Goal: Transaction & Acquisition: Purchase product/service

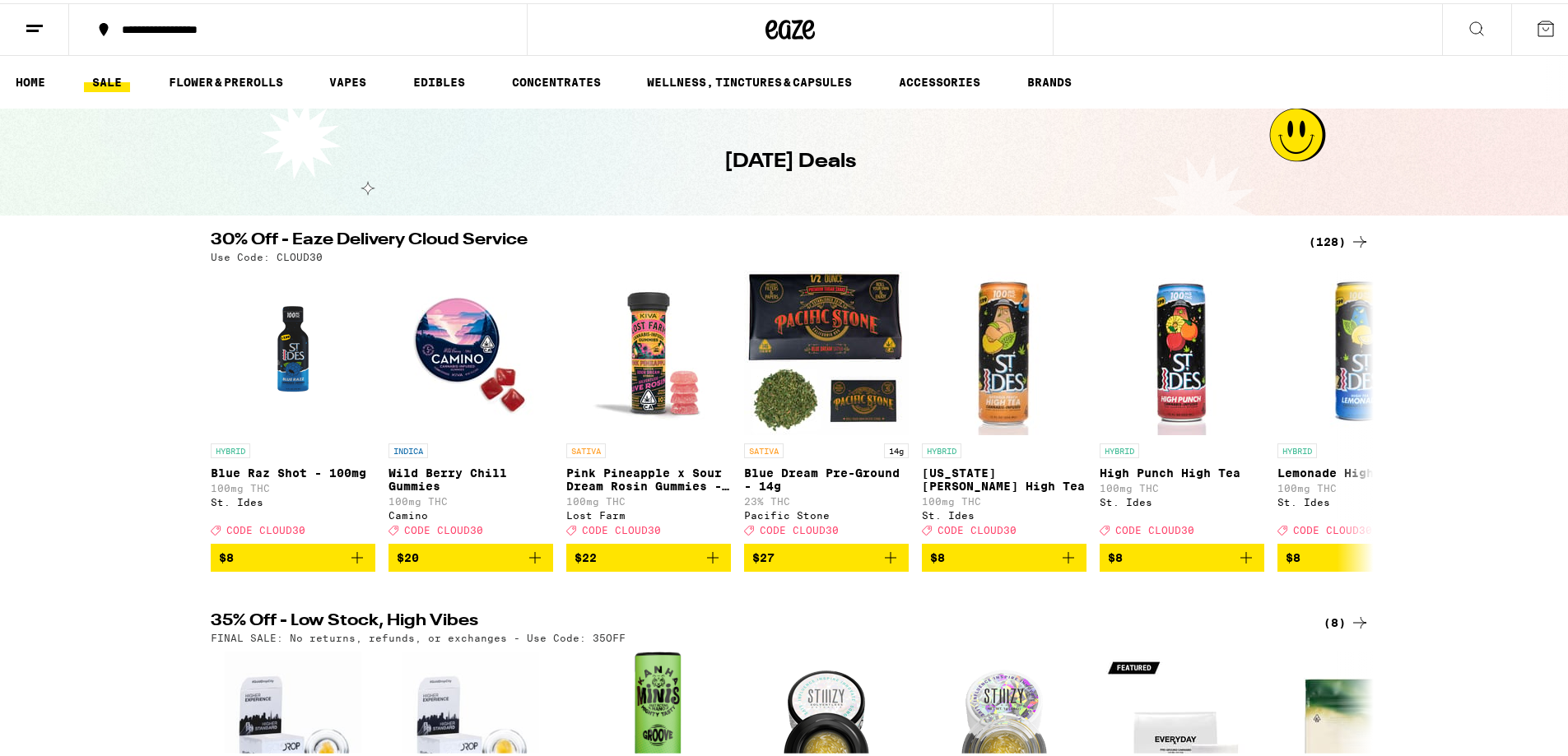
click at [1350, 233] on icon at bounding box center [1360, 239] width 20 height 20
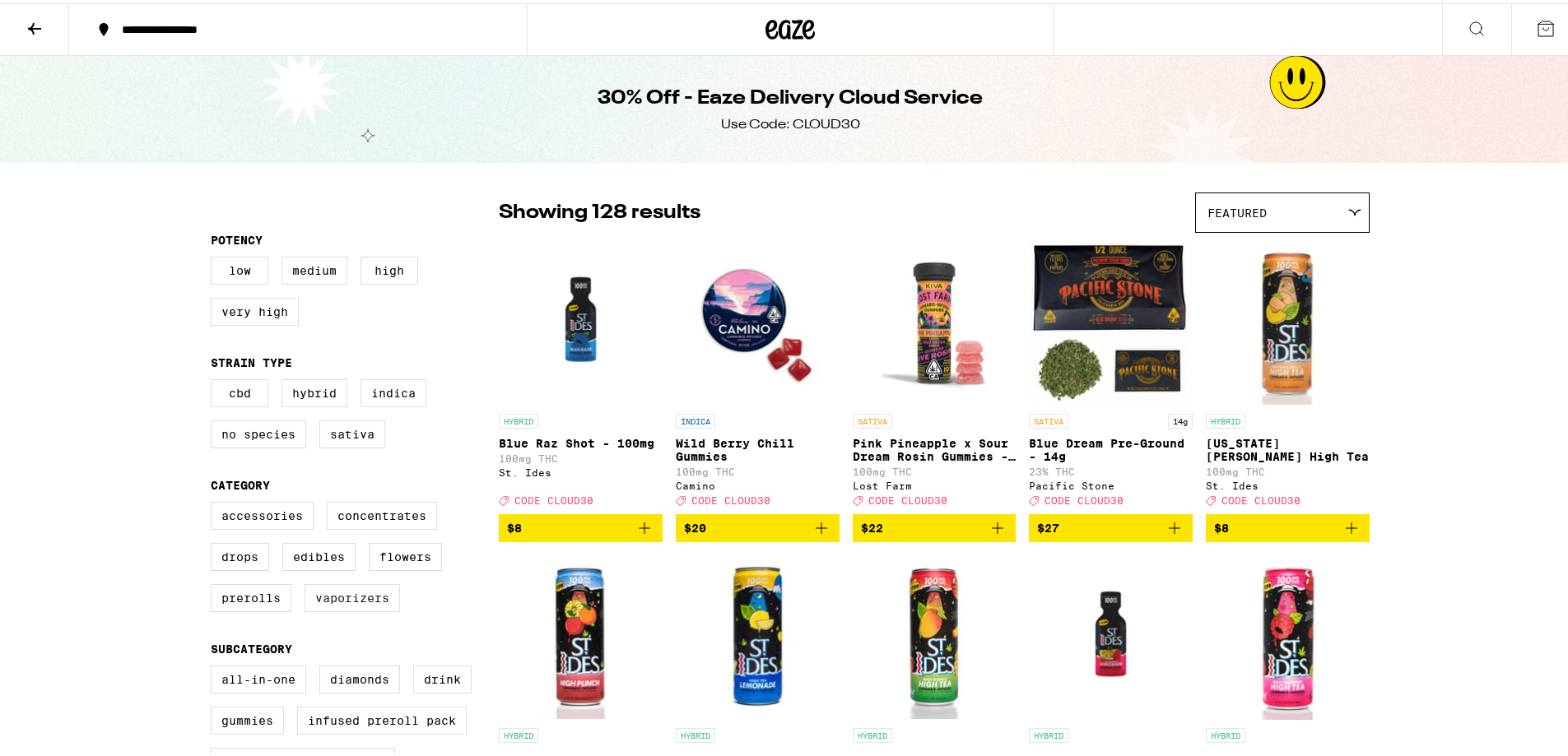
click at [328, 608] on label "Vaporizers" at bounding box center [352, 595] width 96 height 28
click at [215, 502] on input "Vaporizers" at bounding box center [214, 501] width 1 height 1
checkbox input "true"
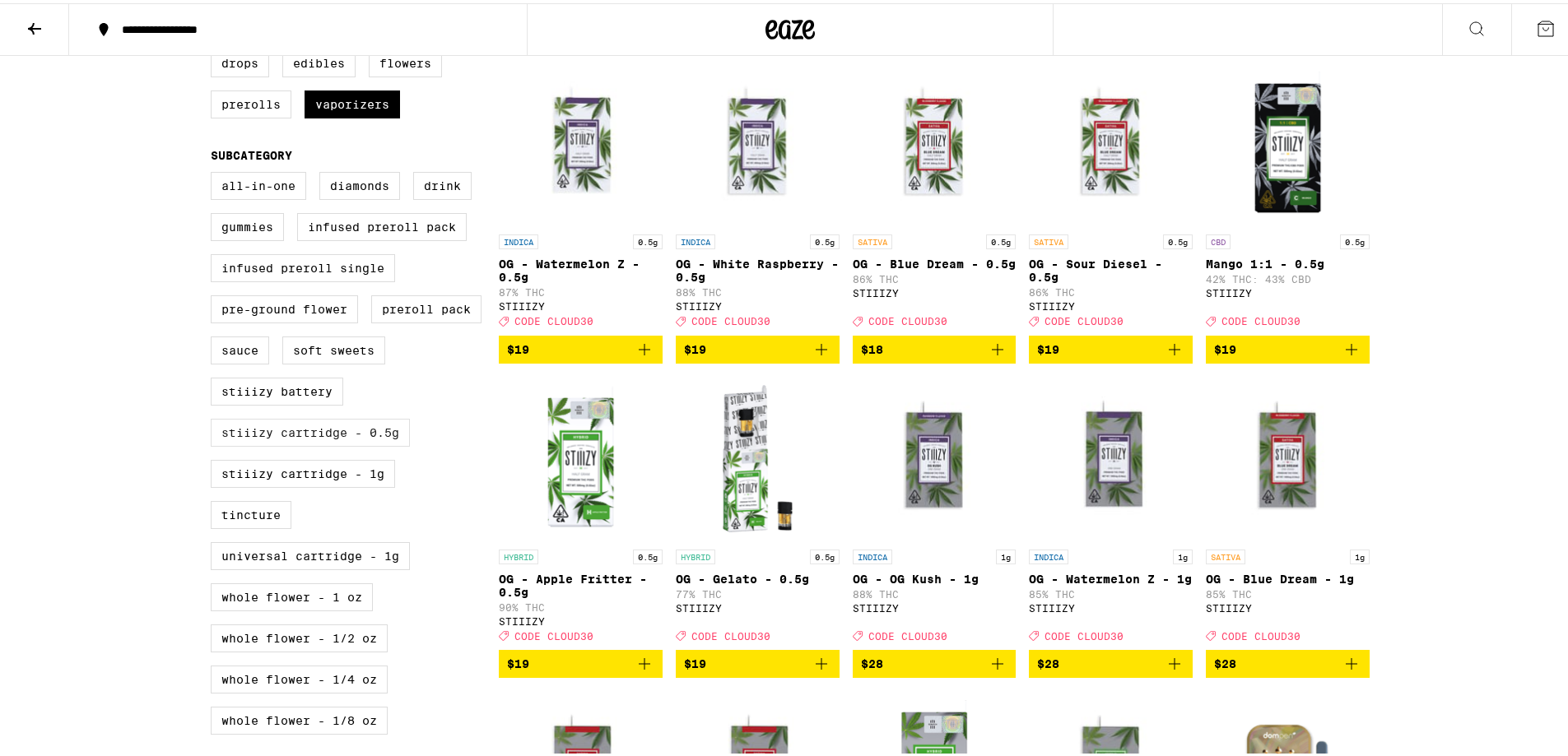
scroll to position [247, 0]
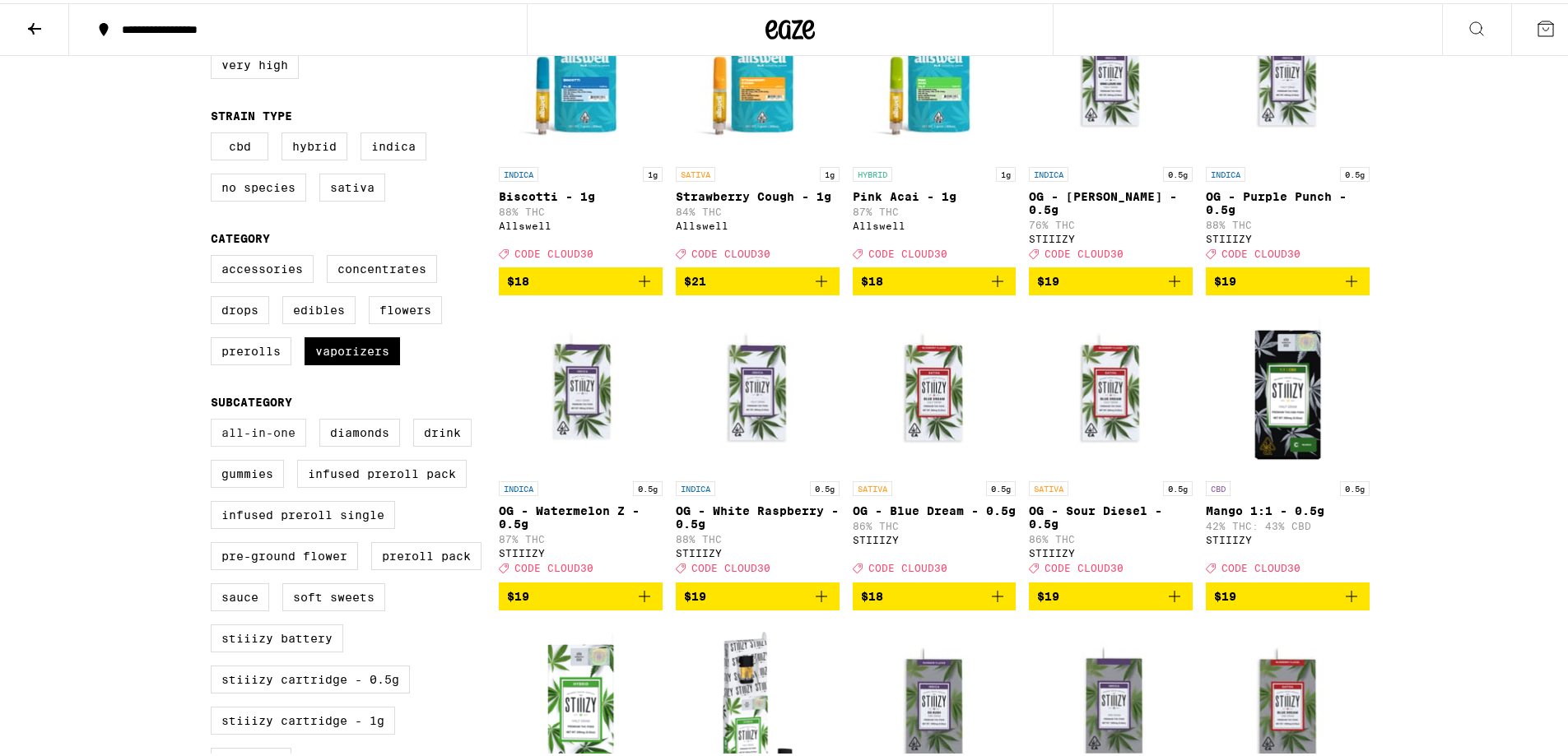
click at [269, 444] on label "All-In-One" at bounding box center [259, 429] width 96 height 28
click at [215, 418] on input "All-In-One" at bounding box center [214, 418] width 1 height 1
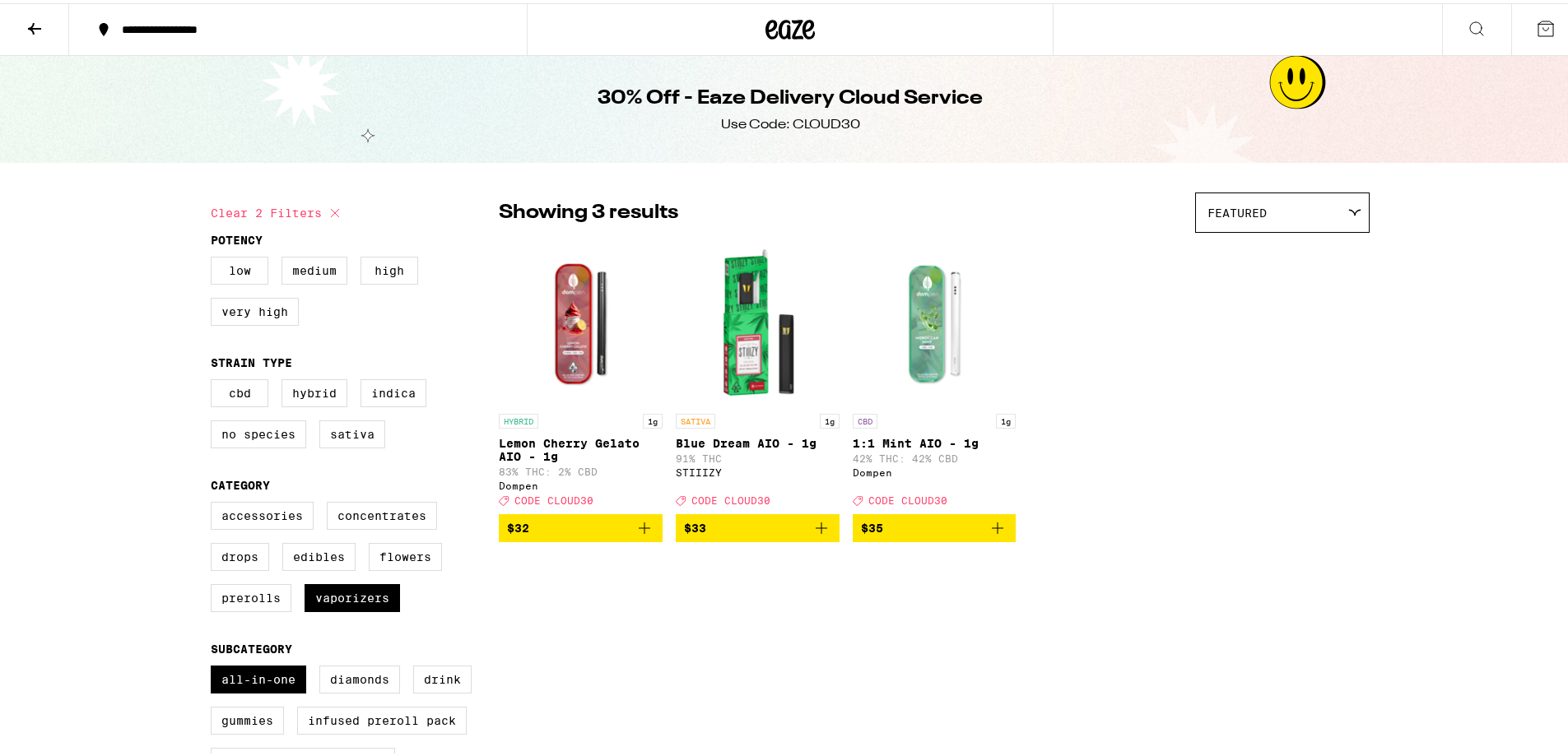
click at [636, 535] on icon "Add to bag" at bounding box center [644, 525] width 20 height 20
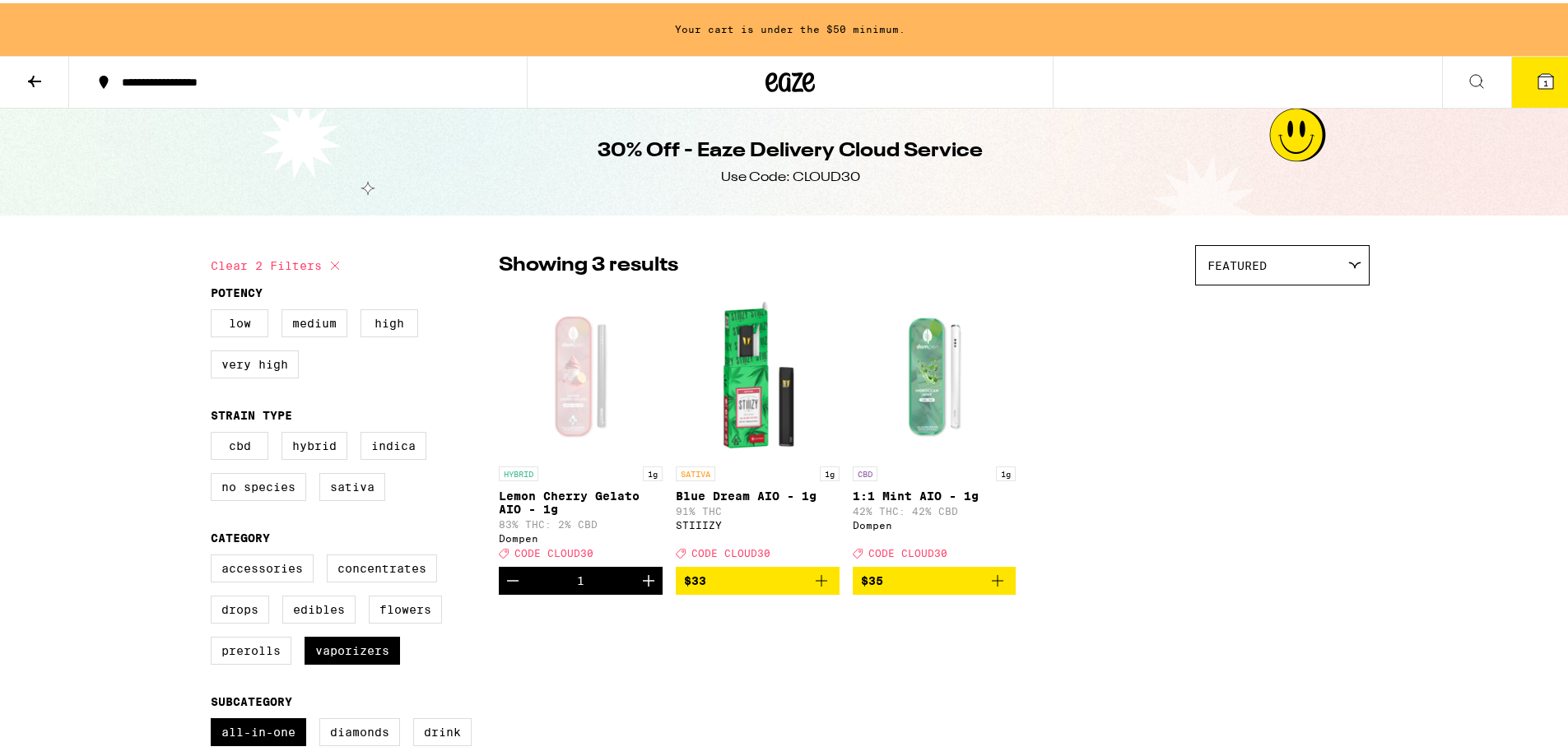
click at [816, 583] on icon "Add to bag" at bounding box center [822, 577] width 12 height 12
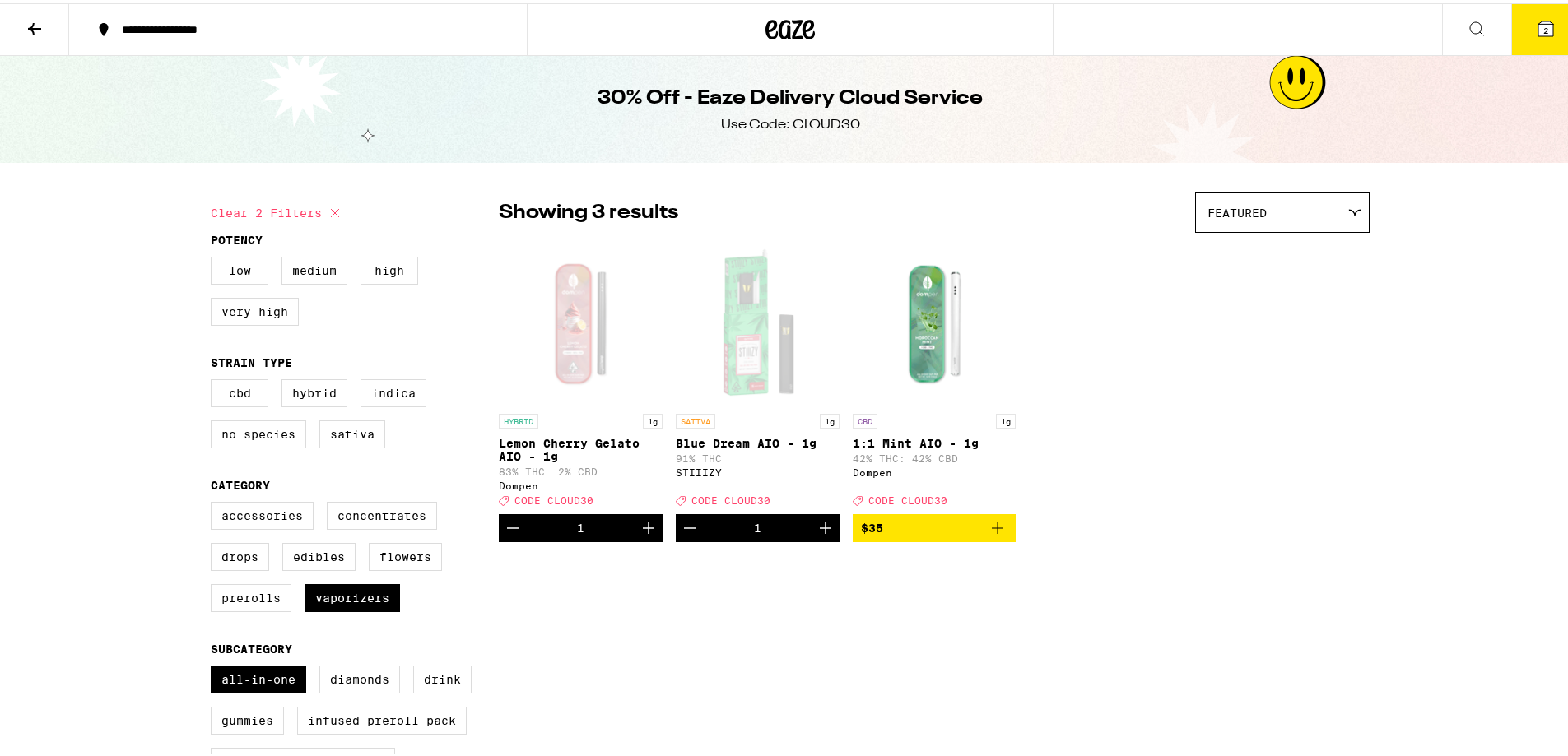
click at [998, 535] on icon "Add to bag" at bounding box center [997, 525] width 20 height 20
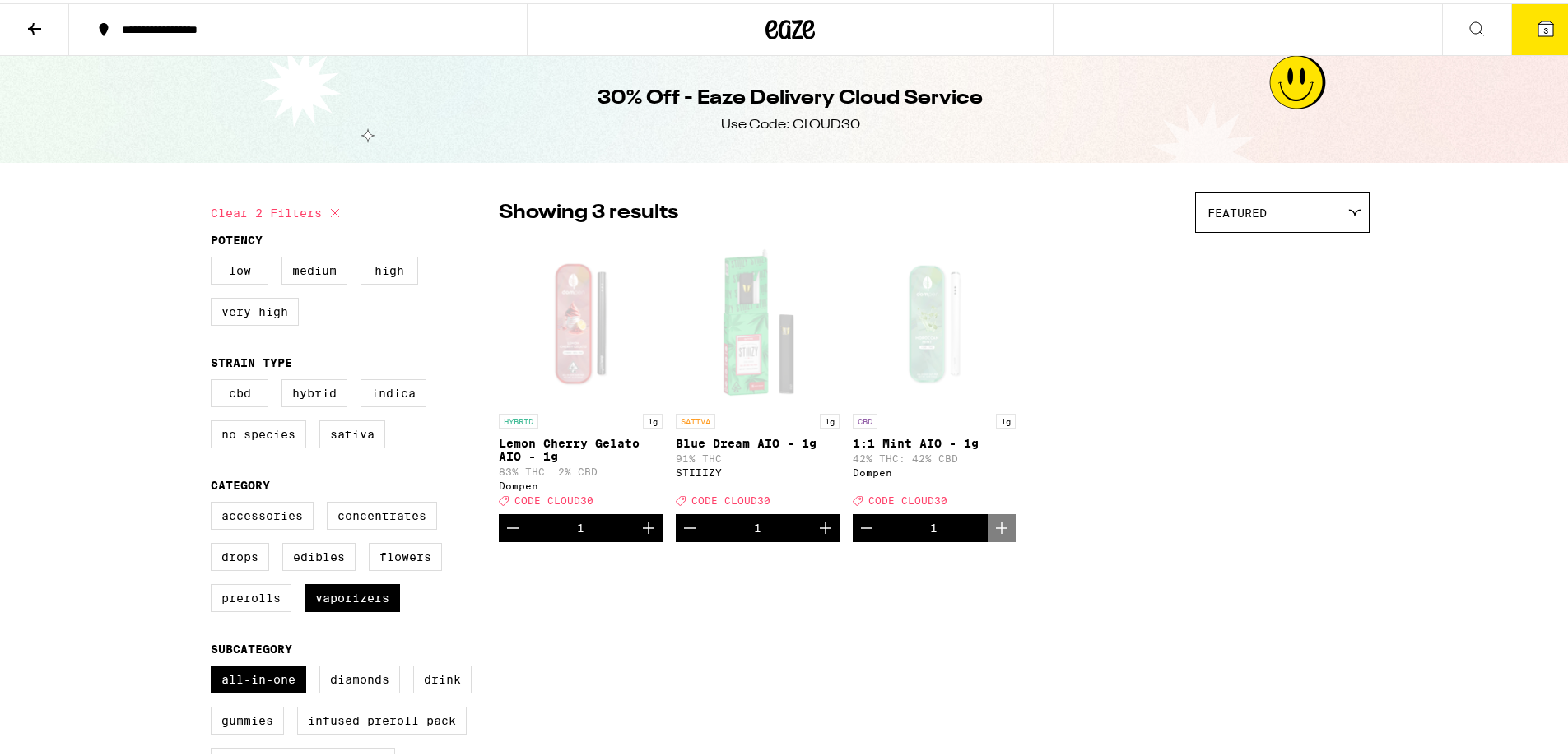
click at [1540, 22] on icon at bounding box center [1546, 25] width 15 height 15
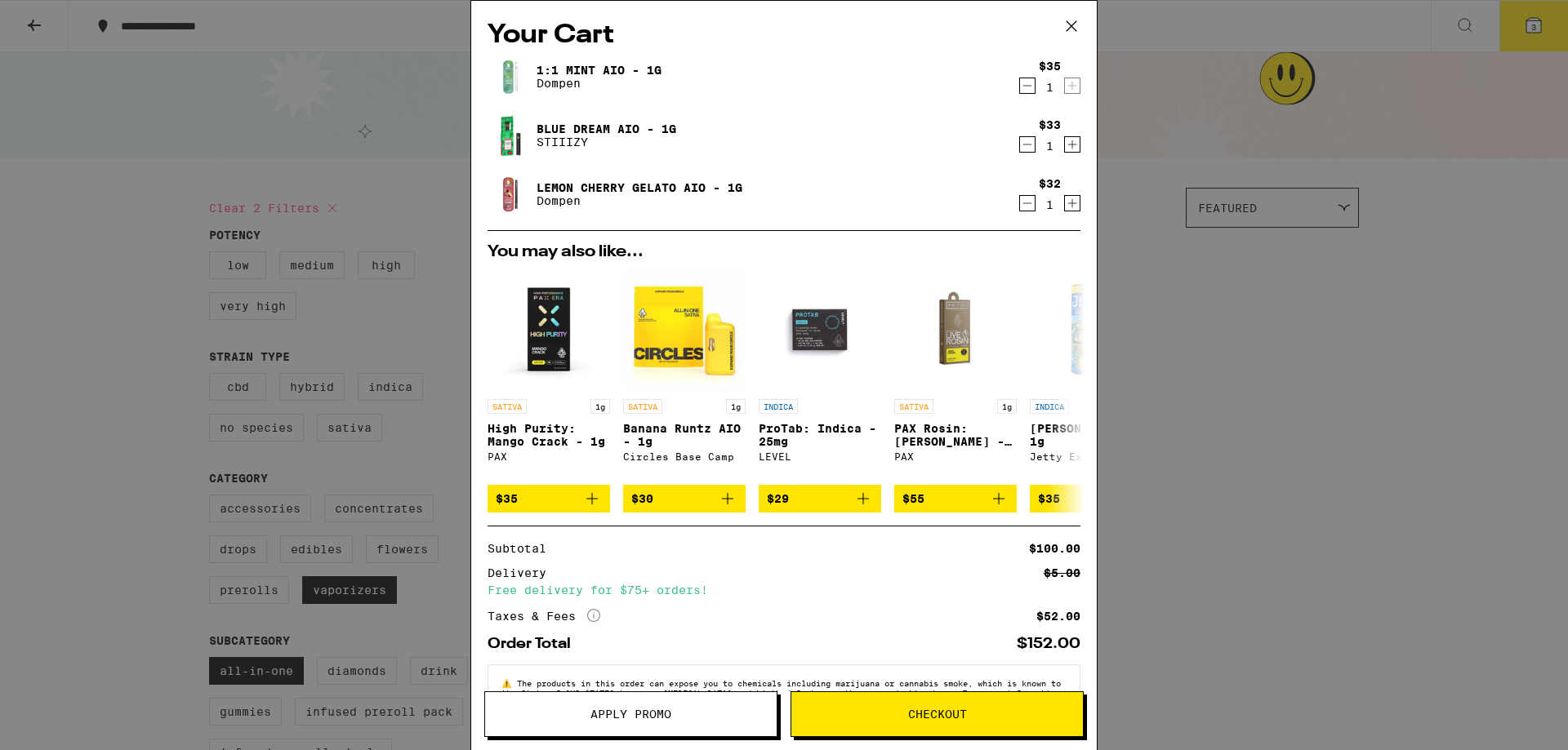
click at [1066, 27] on icon at bounding box center [1070, 25] width 24 height 24
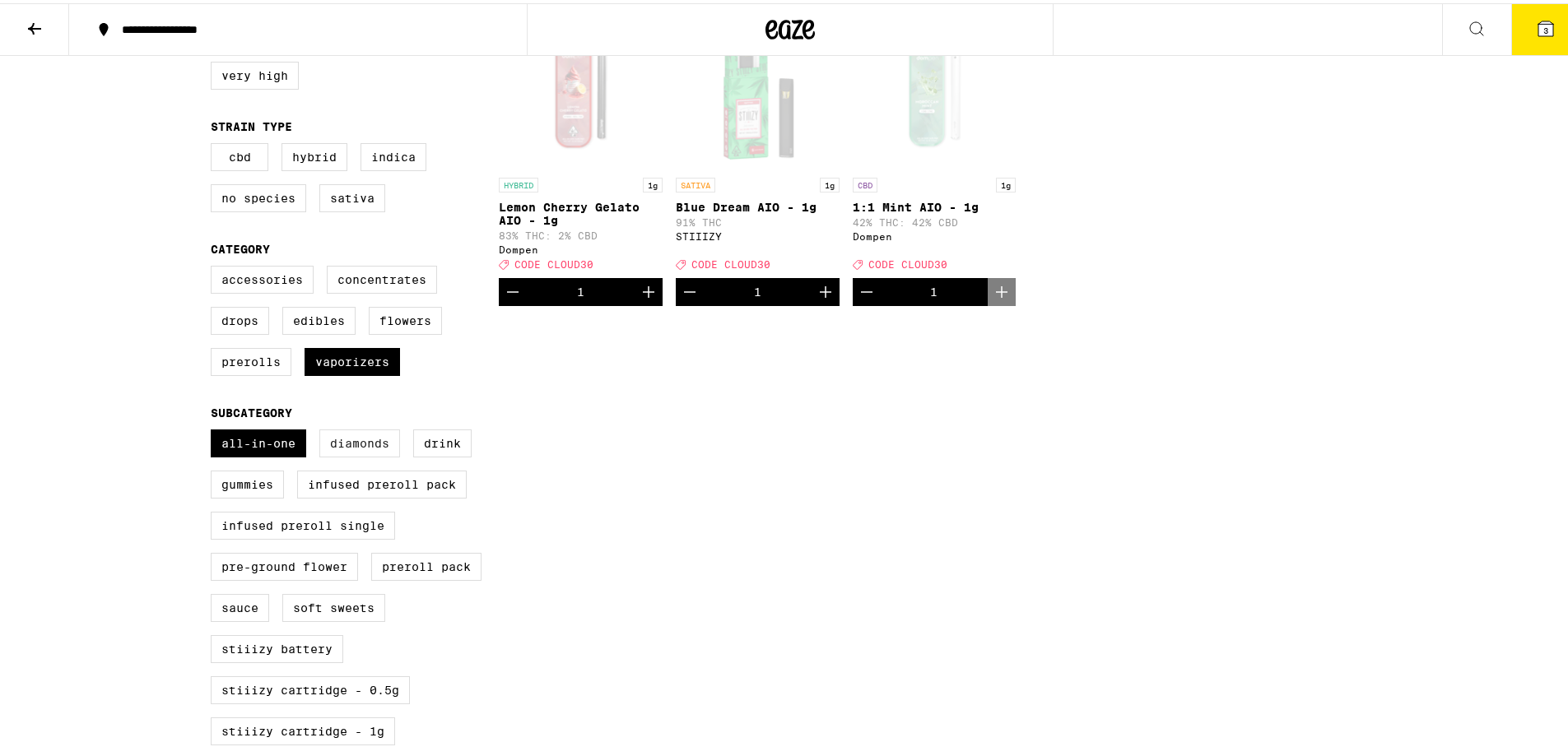
scroll to position [247, 0]
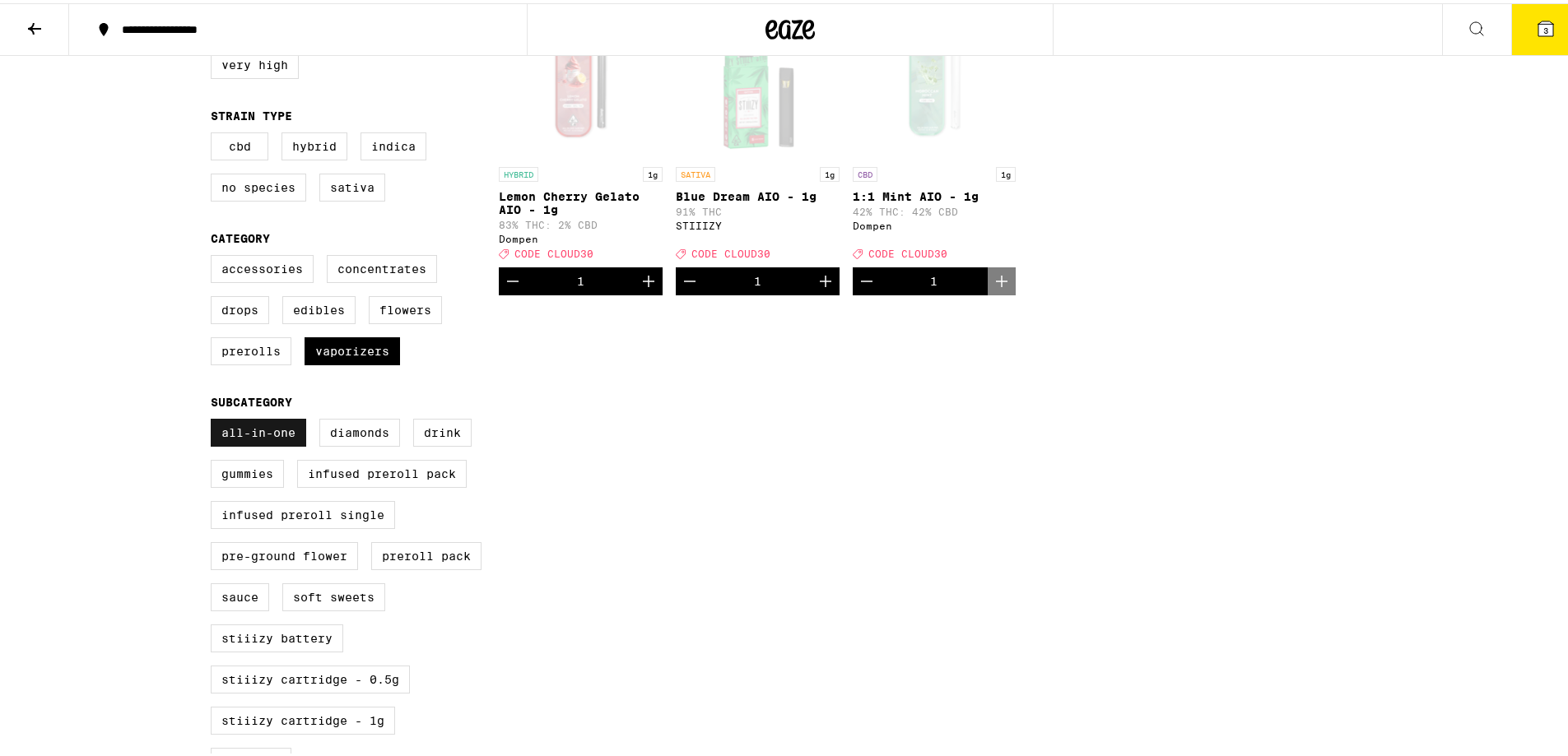
click at [271, 444] on label "All-In-One" at bounding box center [259, 429] width 96 height 28
click at [215, 418] on input "All-In-One" at bounding box center [214, 418] width 1 height 1
checkbox input "false"
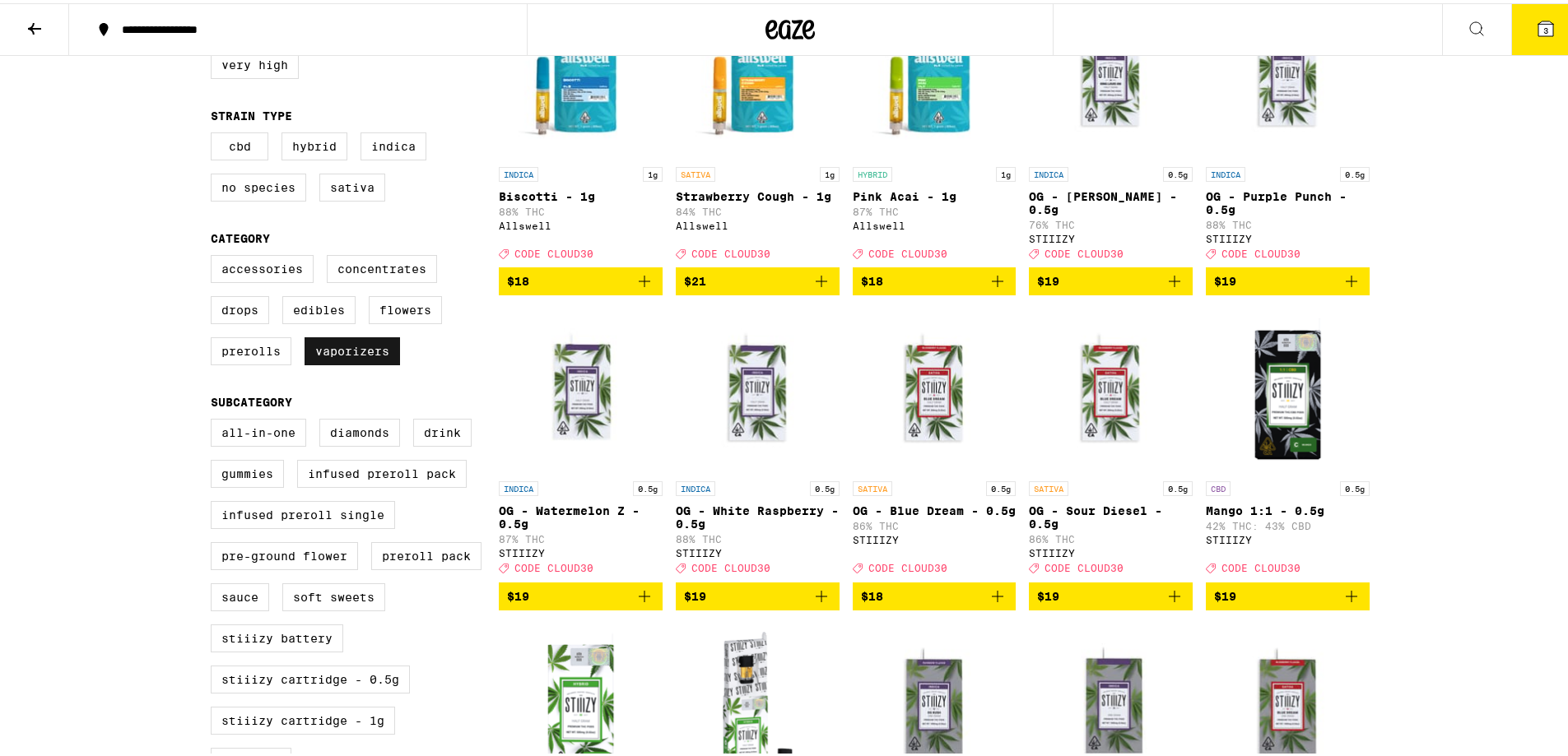
click at [348, 362] on label "Vaporizers" at bounding box center [352, 348] width 96 height 28
click at [215, 256] on input "Vaporizers" at bounding box center [214, 255] width 1 height 1
checkbox input "false"
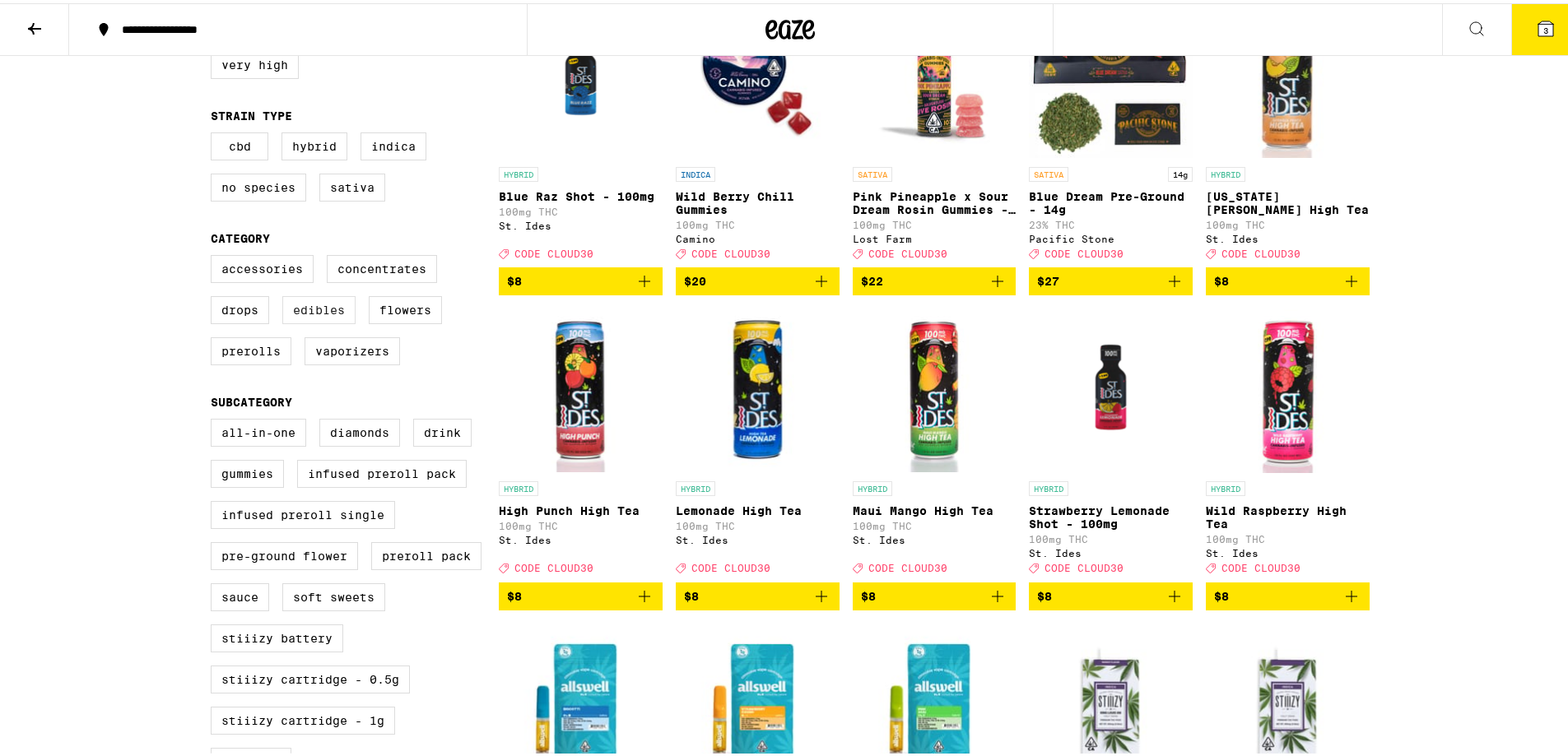
click at [302, 313] on label "Edibles" at bounding box center [318, 306] width 73 height 28
click at [215, 256] on input "Edibles" at bounding box center [214, 255] width 1 height 1
checkbox input "true"
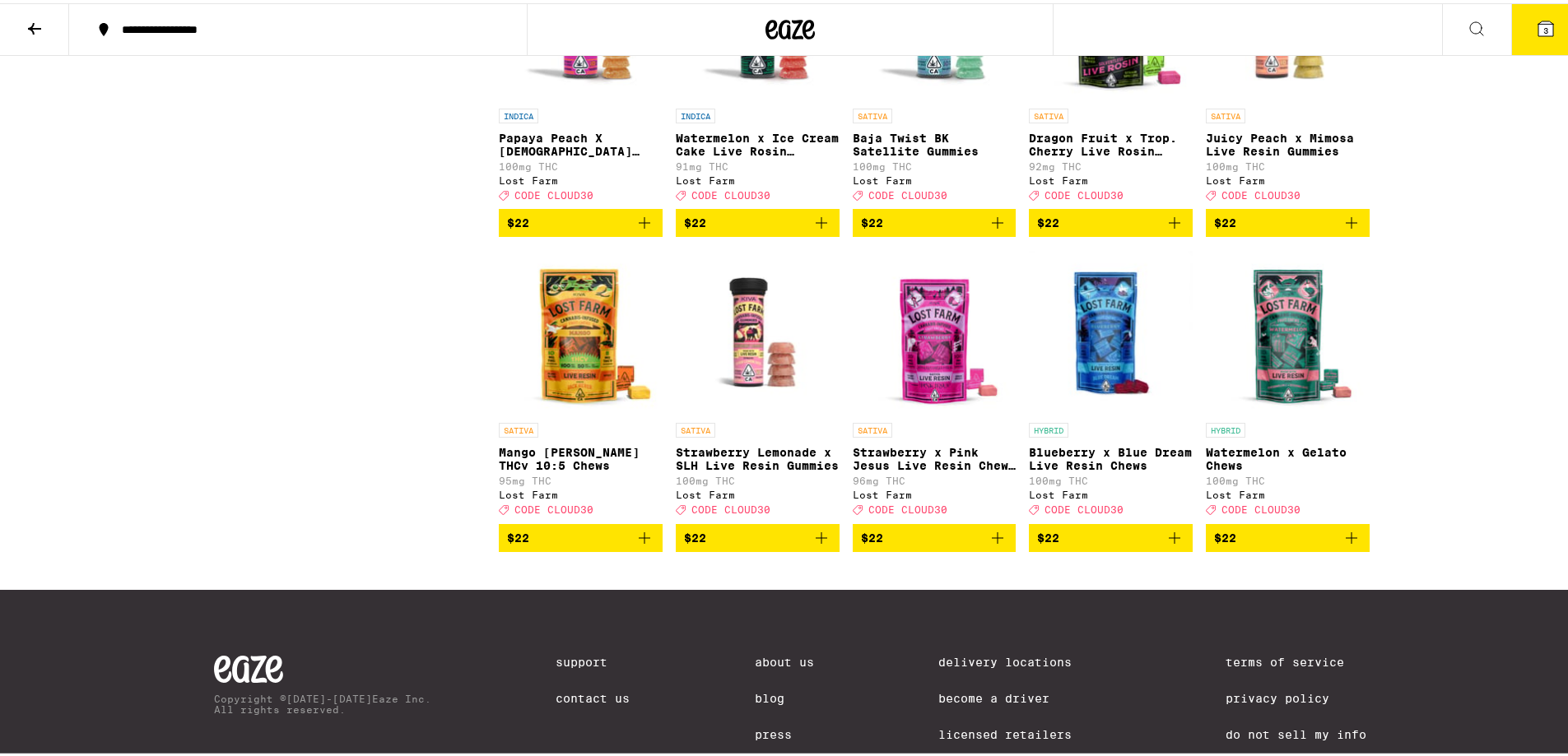
scroll to position [1482, 0]
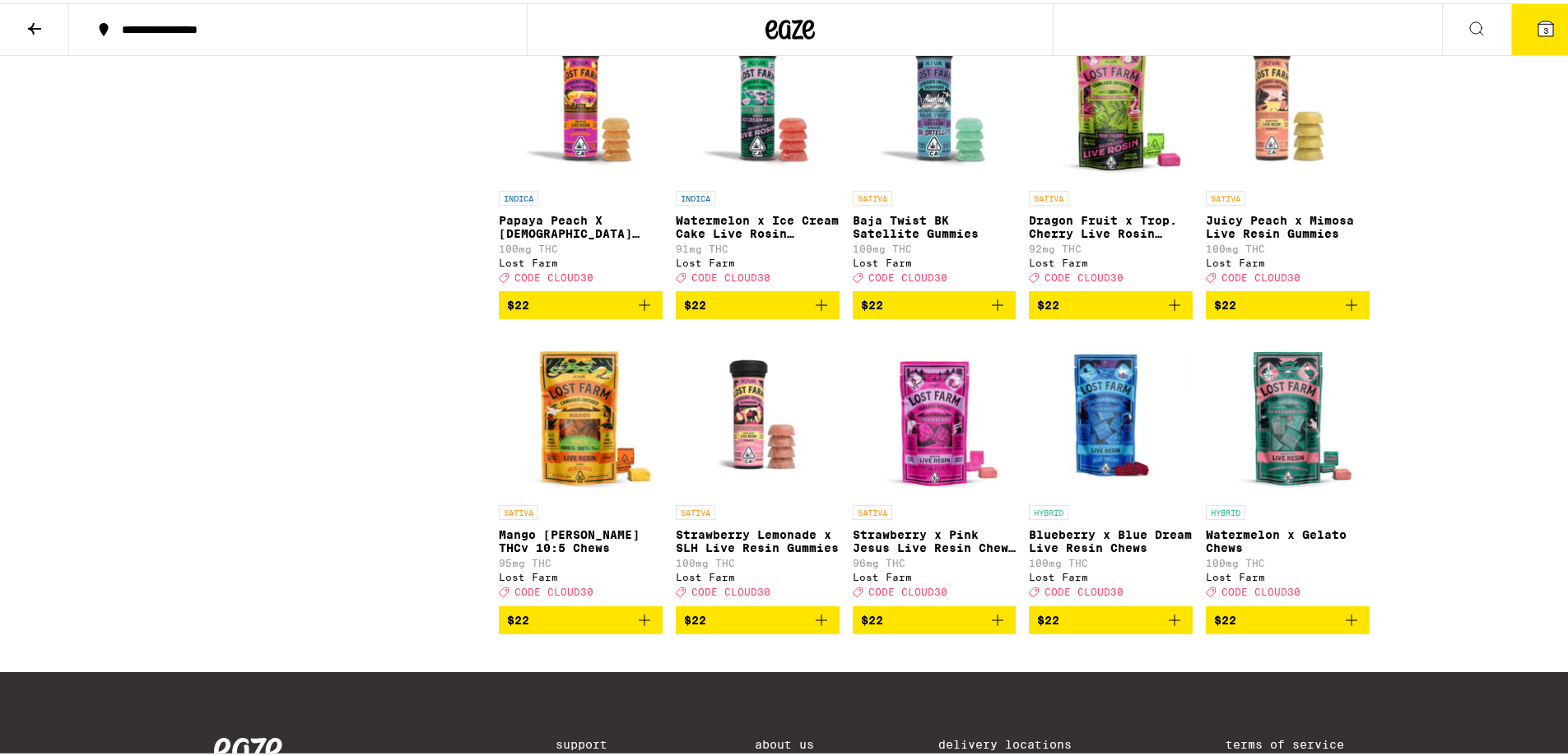
click at [1173, 627] on icon "Add to bag" at bounding box center [1175, 617] width 20 height 20
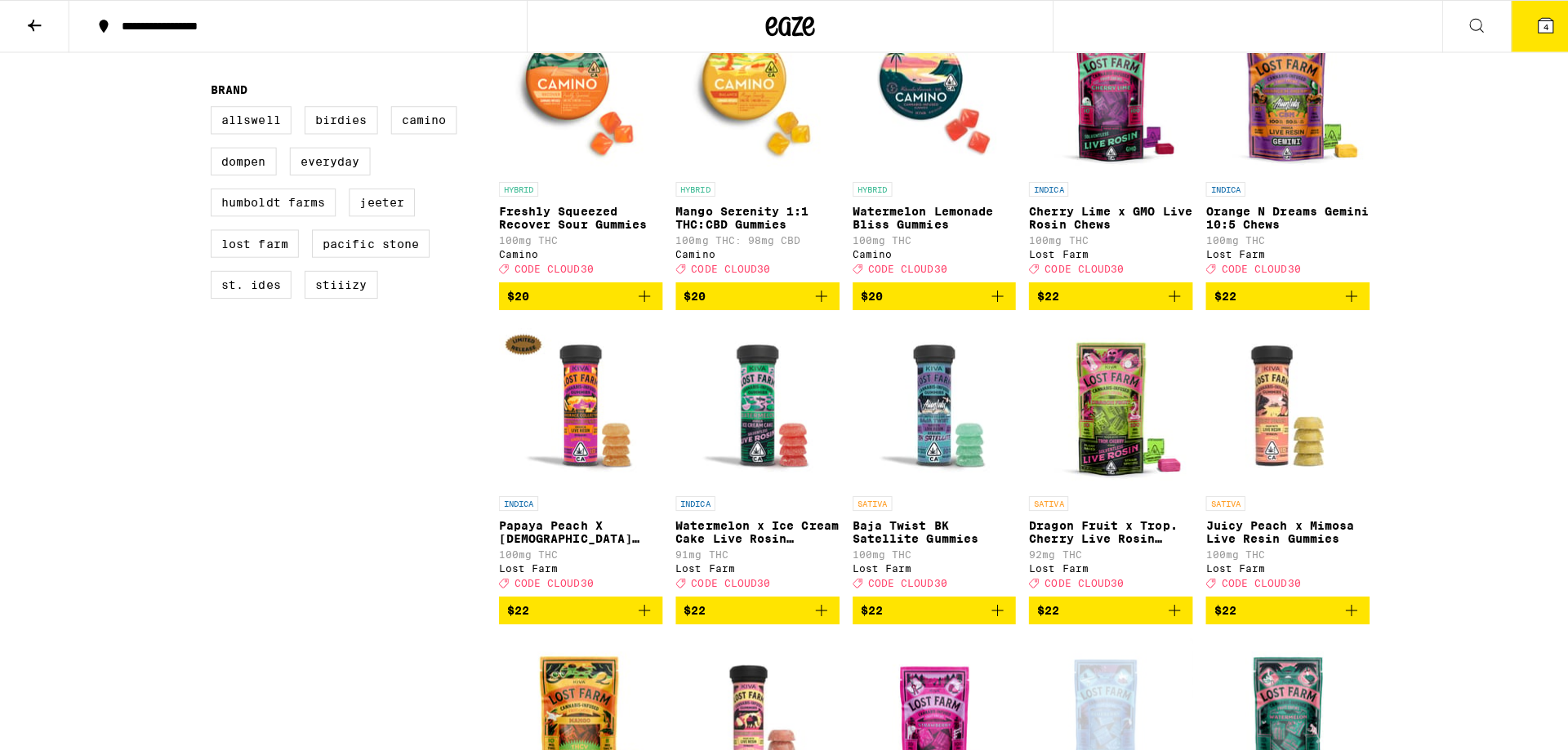
scroll to position [1306, 0]
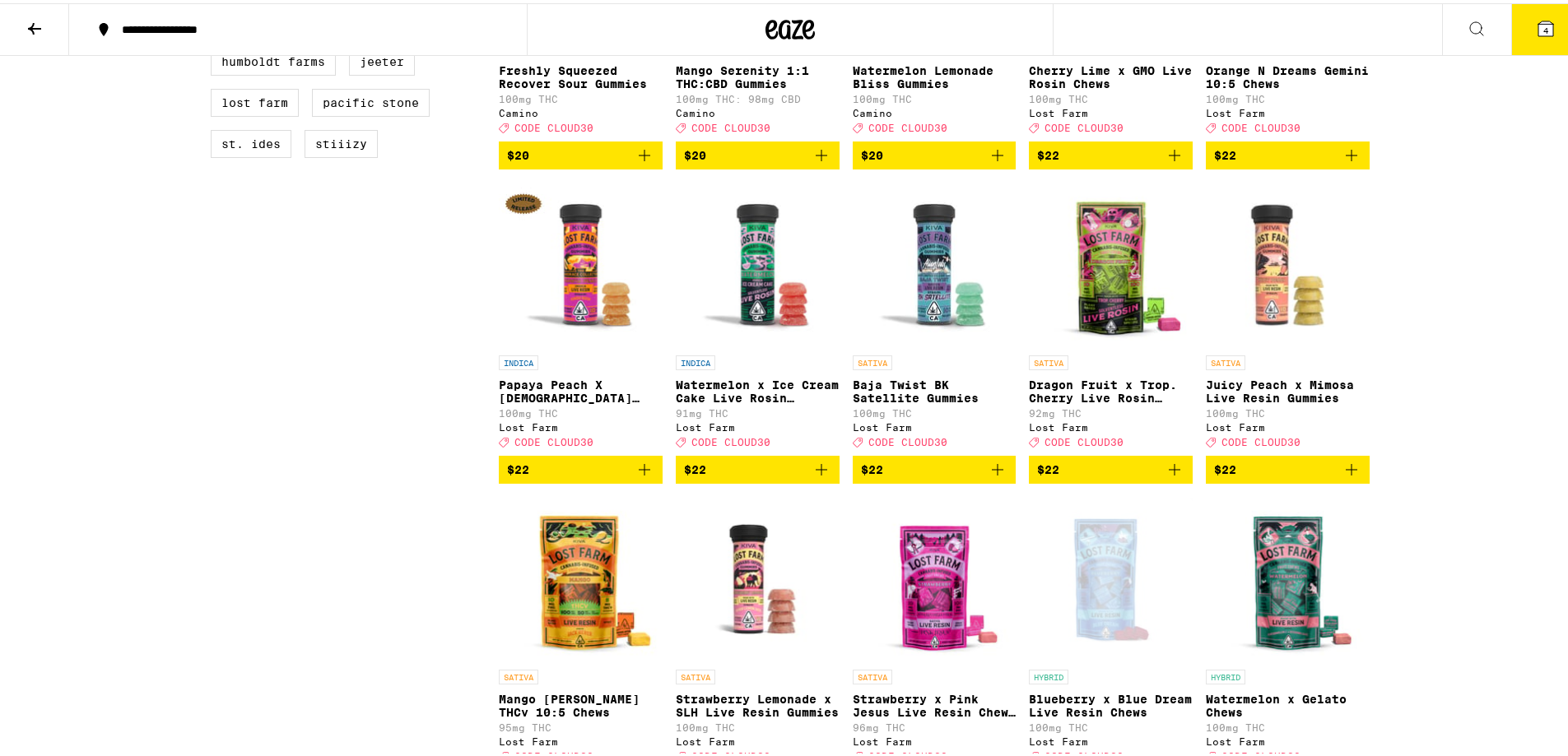
click at [1546, 19] on button "4" at bounding box center [1546, 26] width 69 height 51
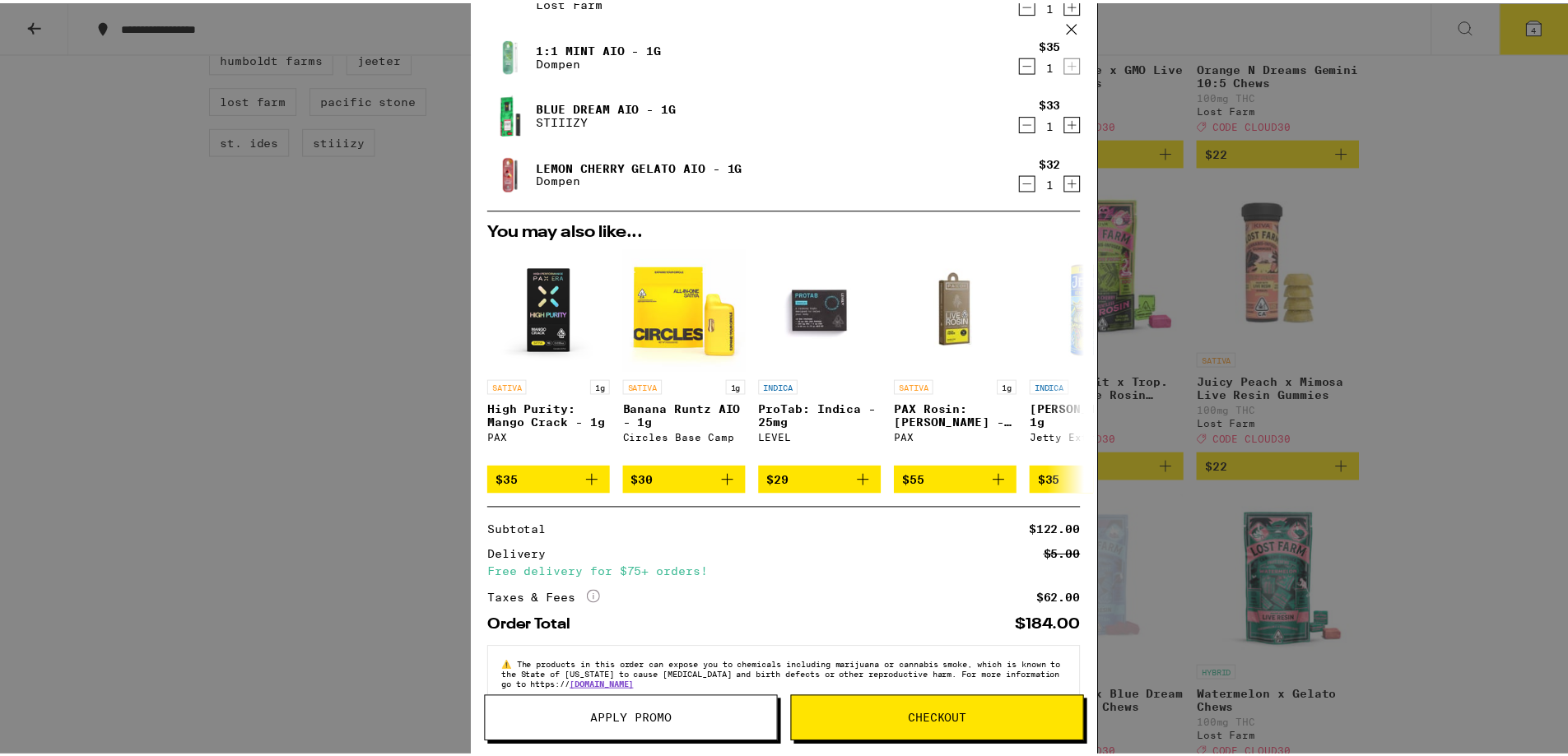
scroll to position [122, 0]
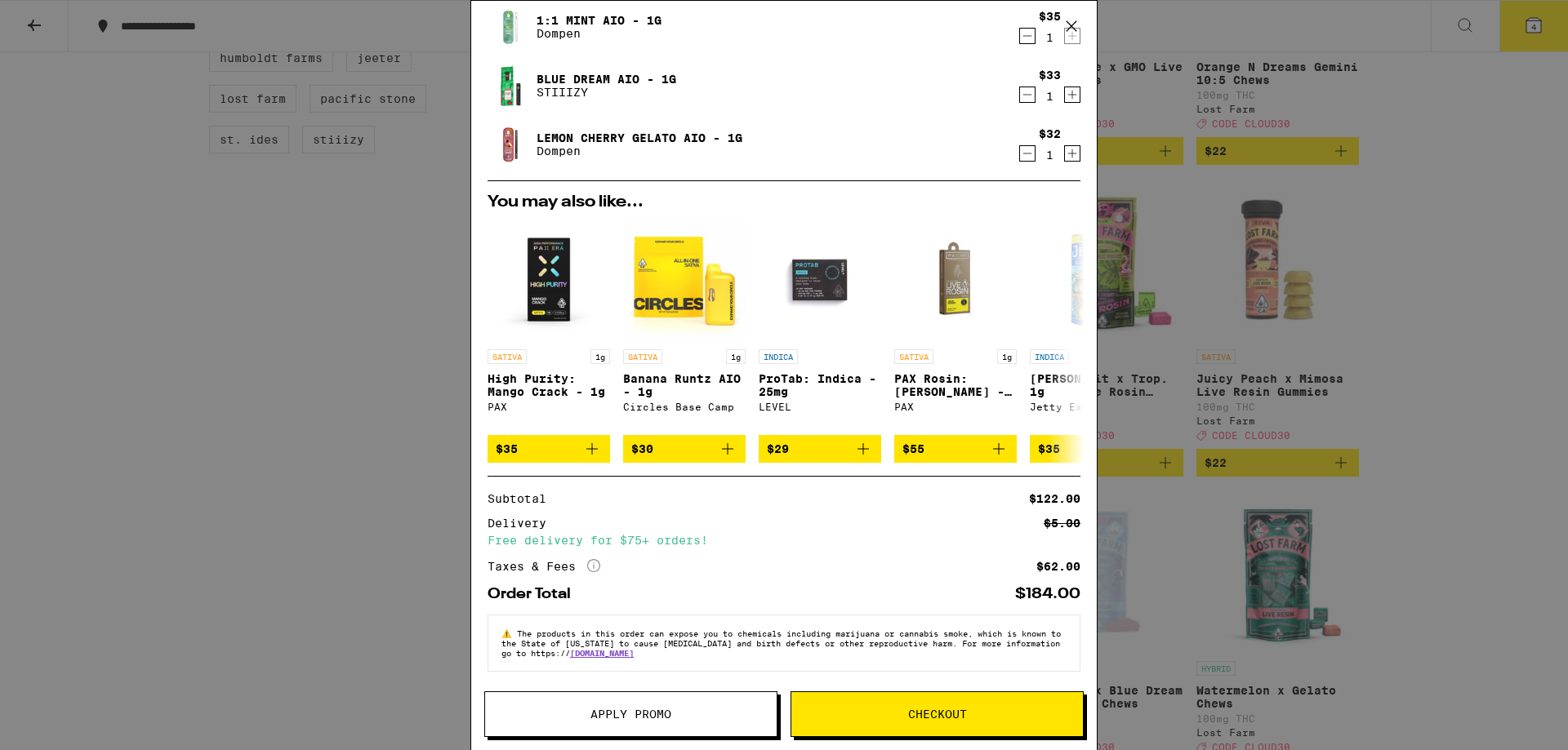
click at [656, 702] on button "Apply Promo" at bounding box center [630, 714] width 293 height 45
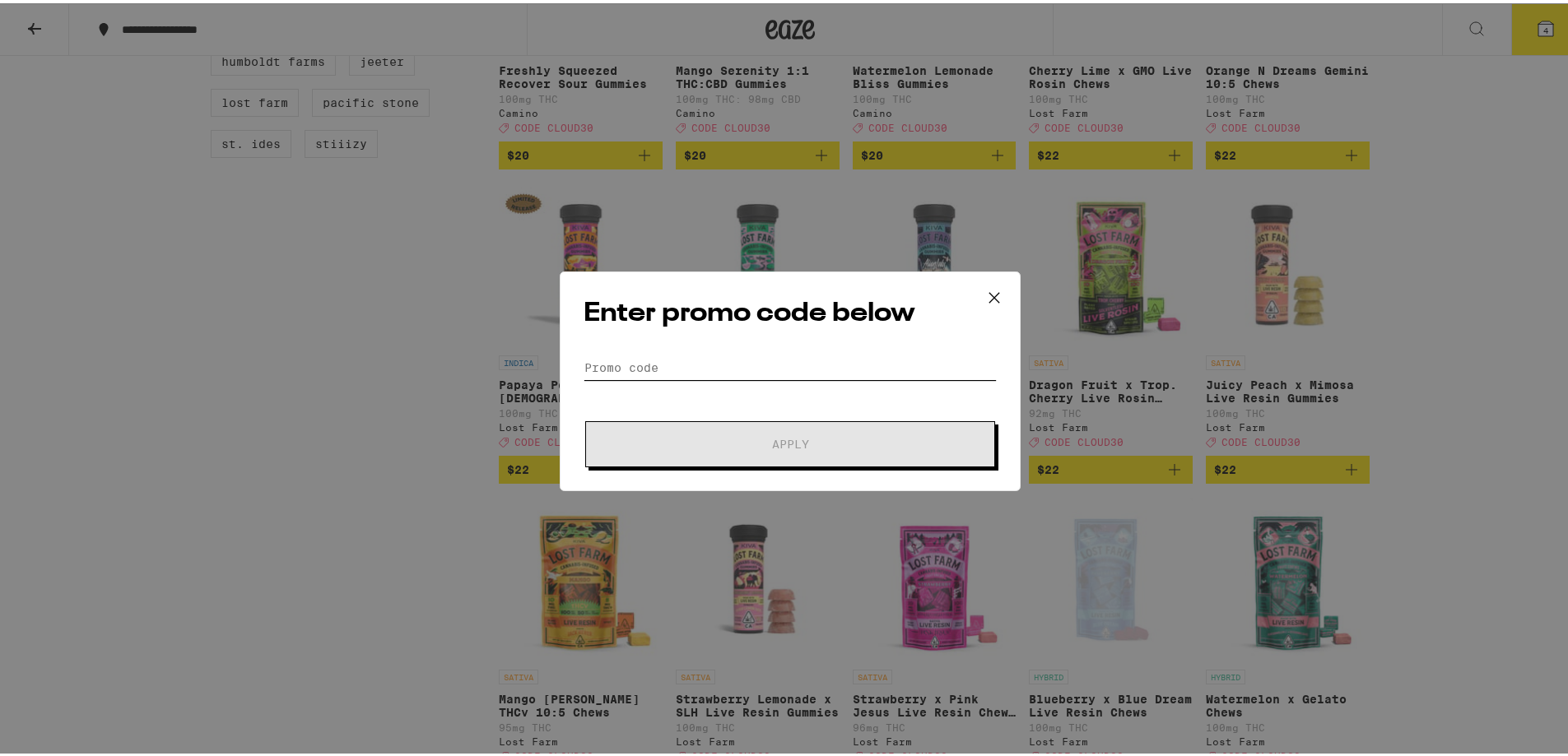
click at [686, 367] on input "Promo Code" at bounding box center [790, 364] width 414 height 24
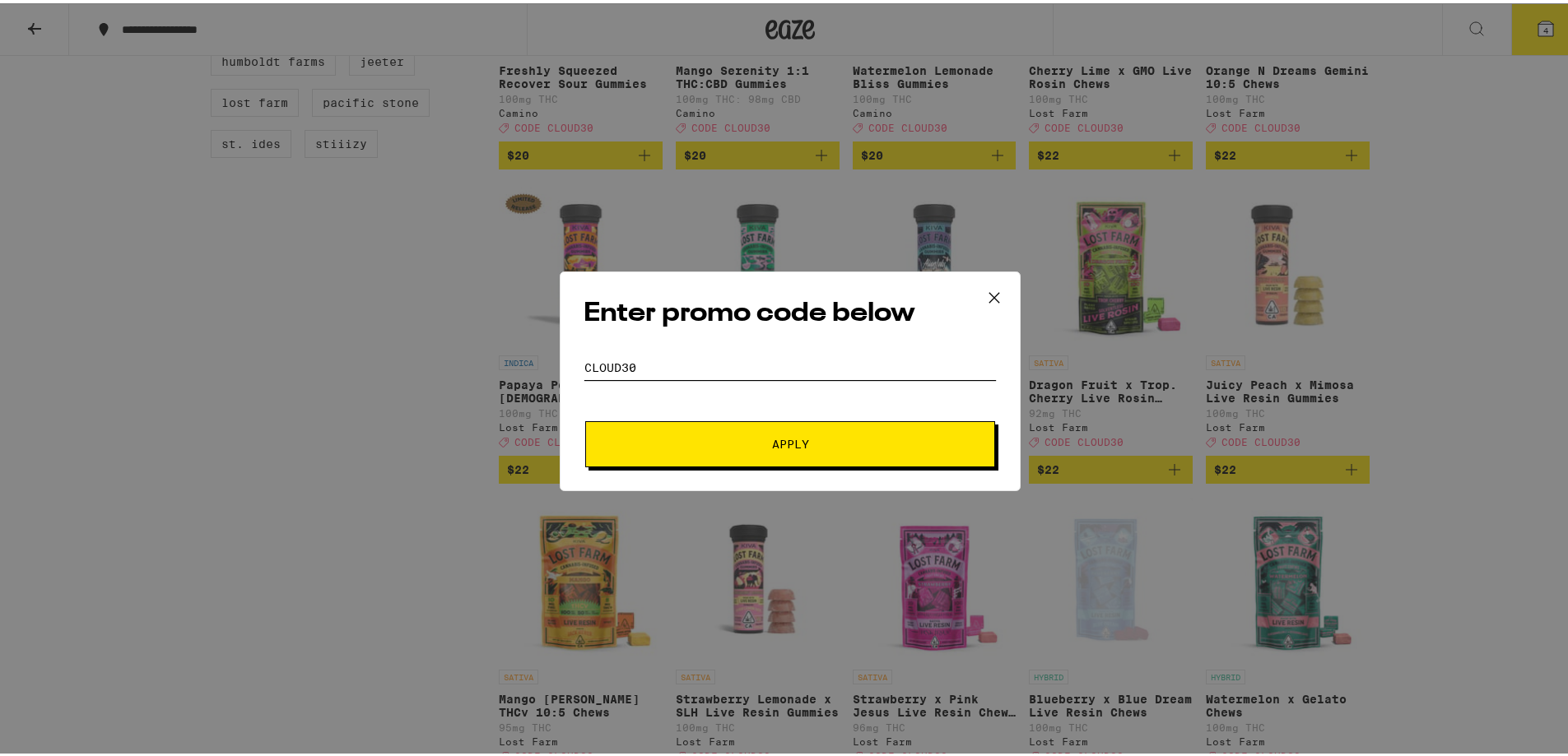
type input "cloud30"
click at [791, 459] on button "Apply" at bounding box center [790, 441] width 410 height 46
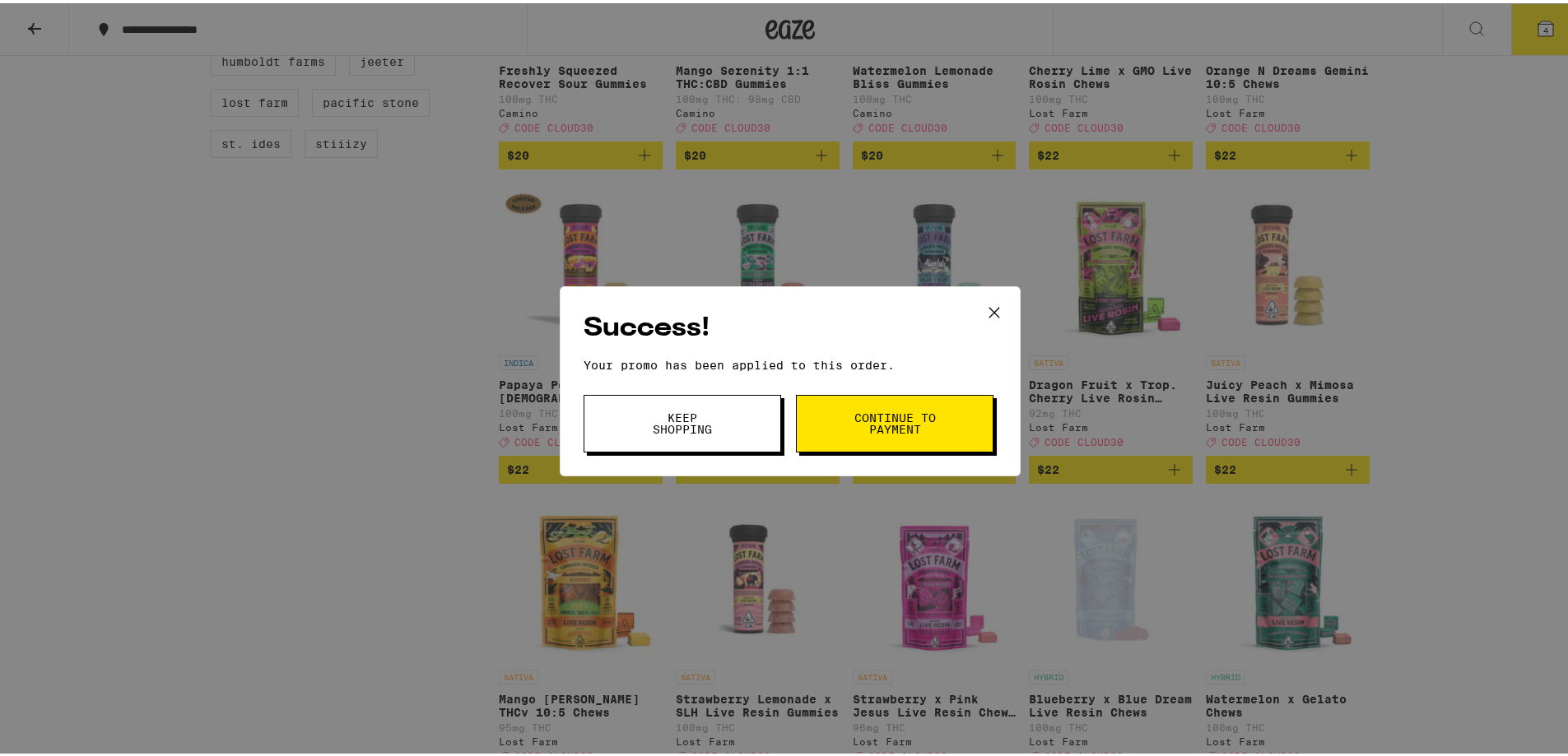
click at [876, 403] on button "Continue to payment" at bounding box center [895, 420] width 197 height 58
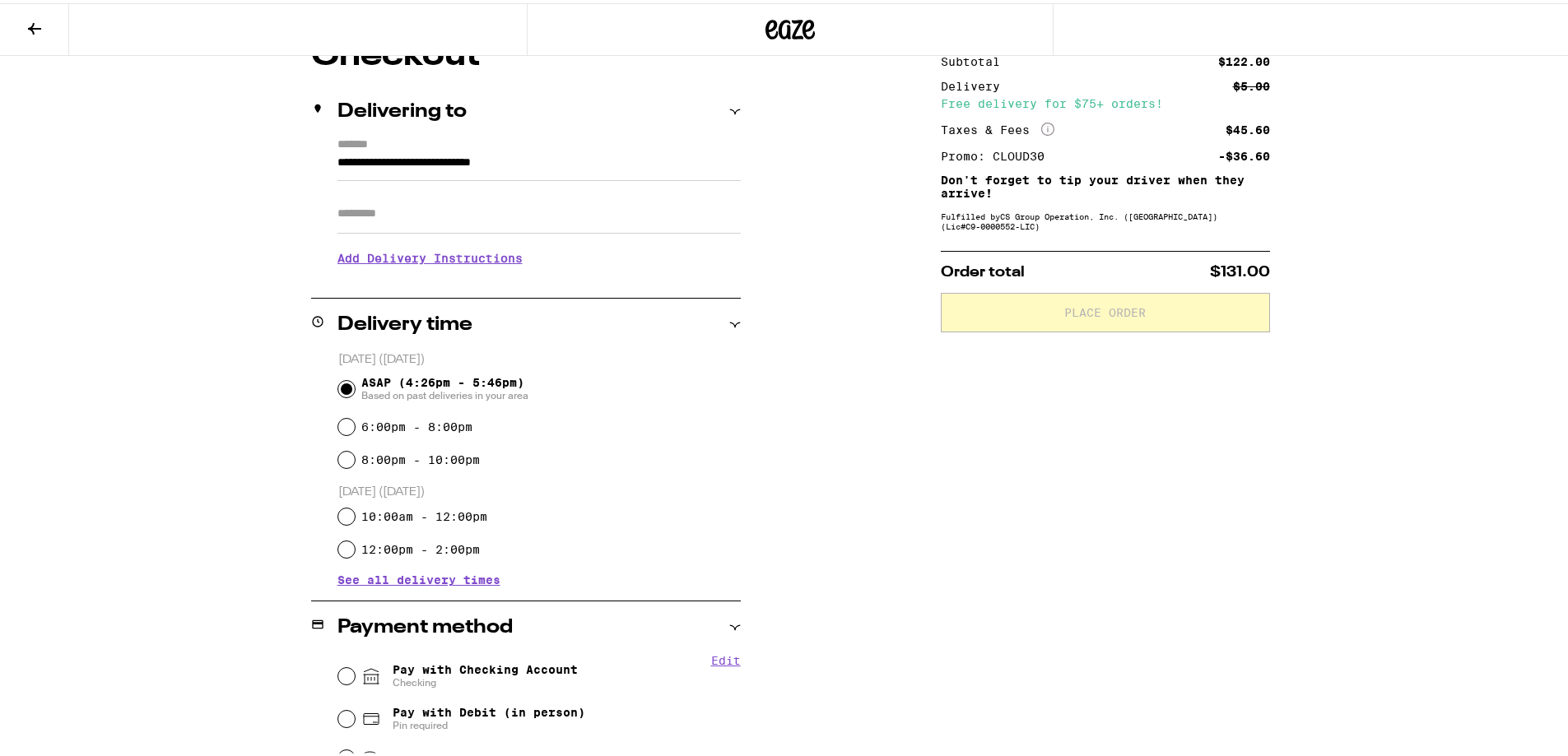
scroll to position [165, 0]
click at [457, 577] on span "See all delivery times" at bounding box center [419, 576] width 163 height 12
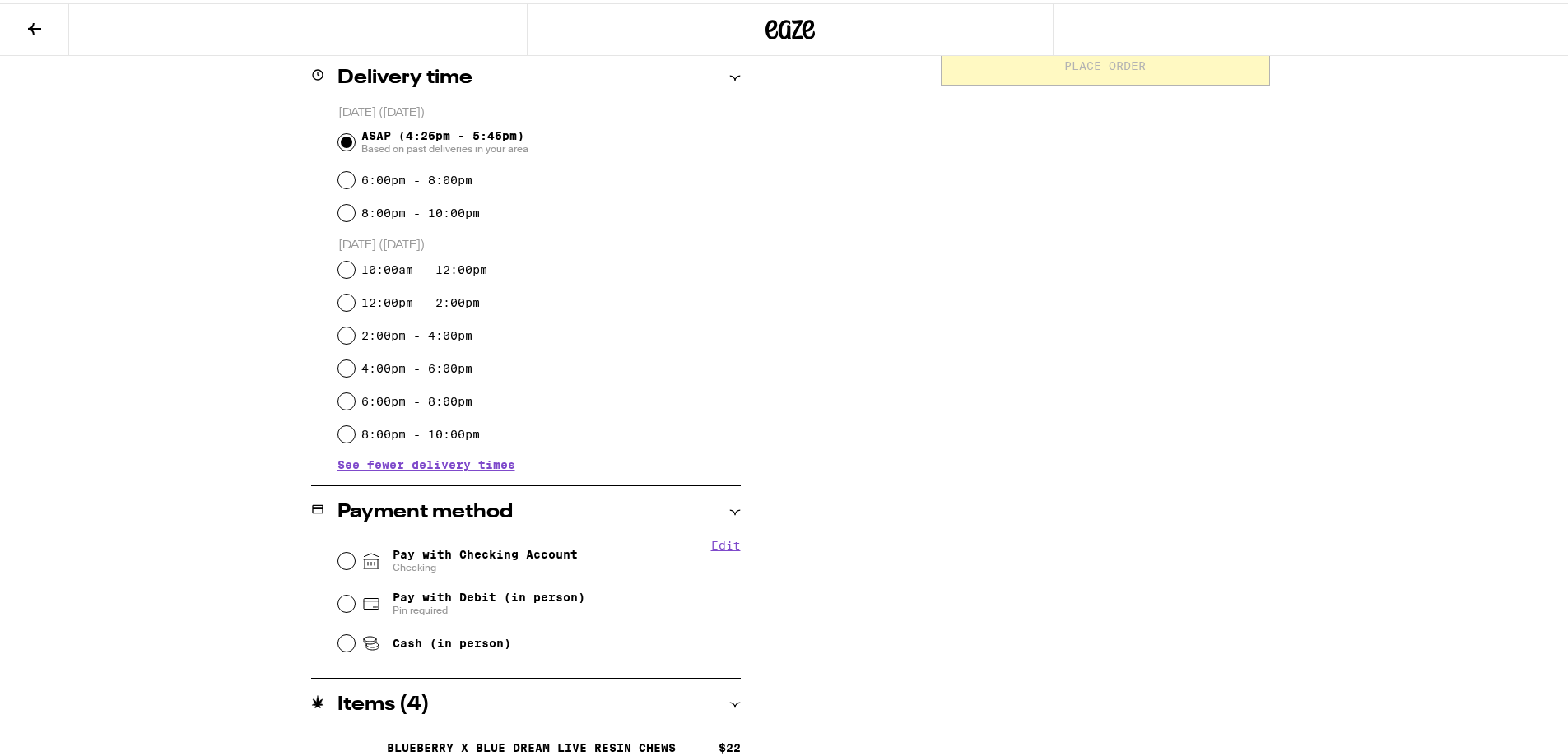
scroll to position [412, 0]
click at [341, 271] on input "10:00am - 12:00pm" at bounding box center [346, 264] width 17 height 17
radio input "true"
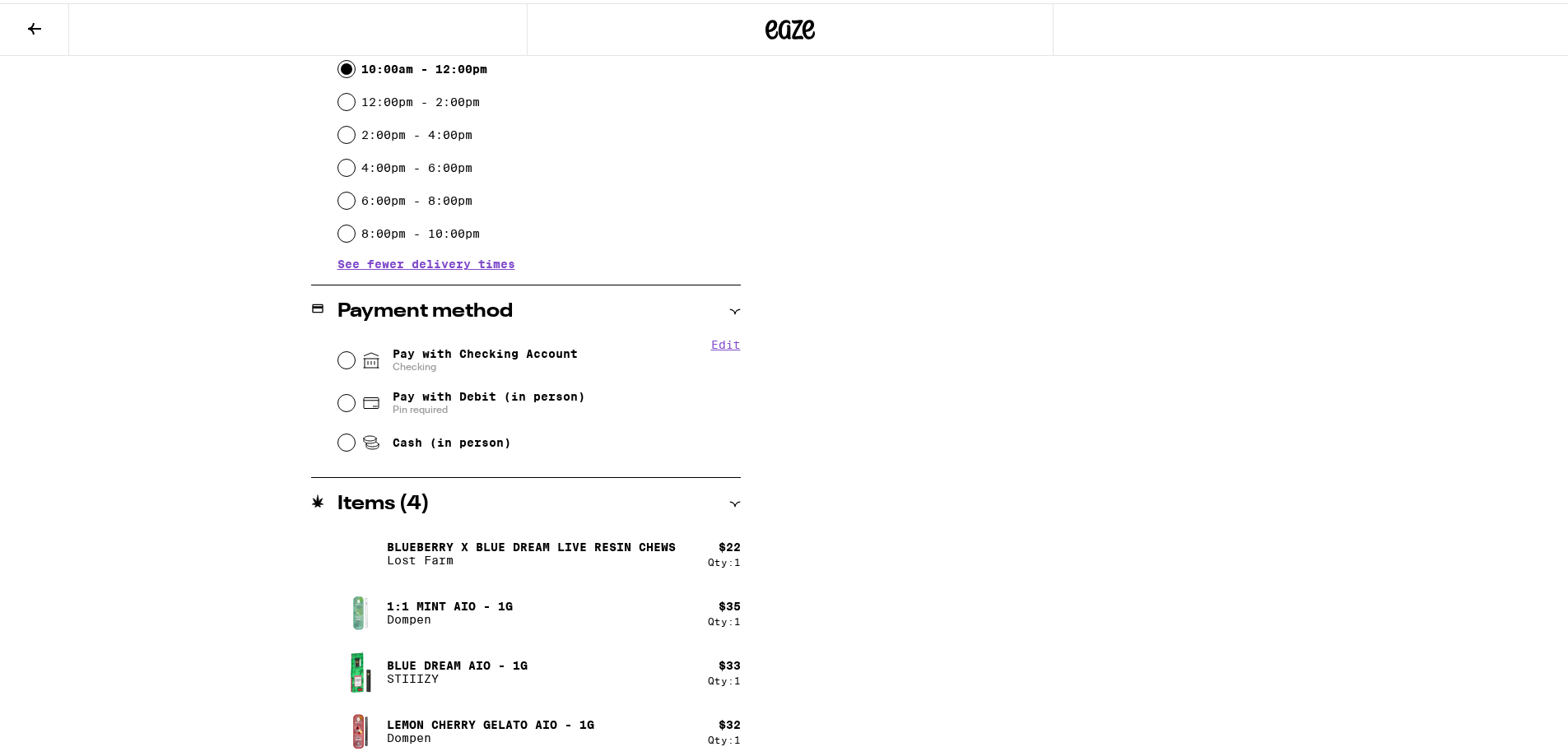
scroll to position [619, 0]
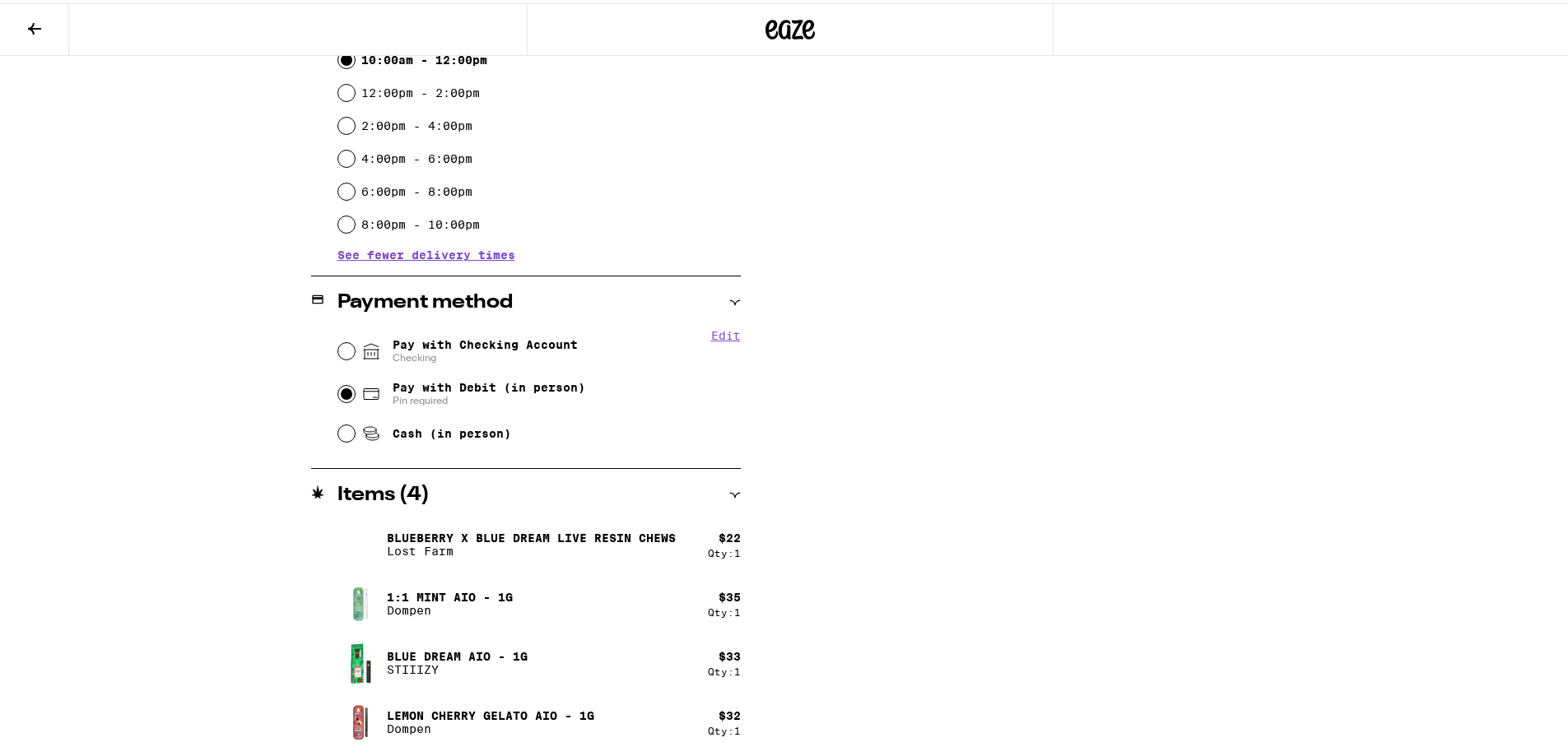
click at [340, 391] on input "Pay with Debit (in person) Pin required" at bounding box center [346, 390] width 17 height 17
radio input "true"
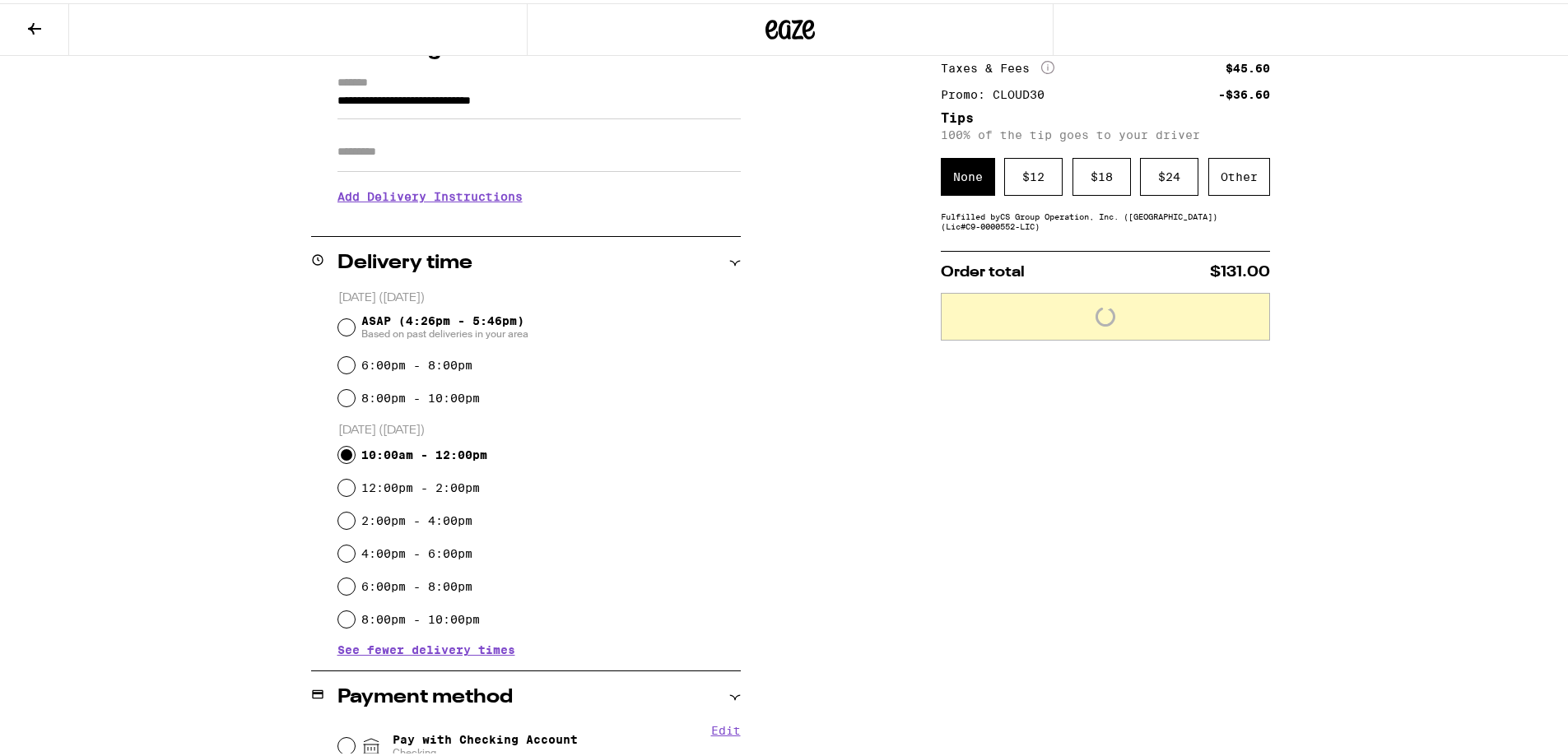
scroll to position [0, 0]
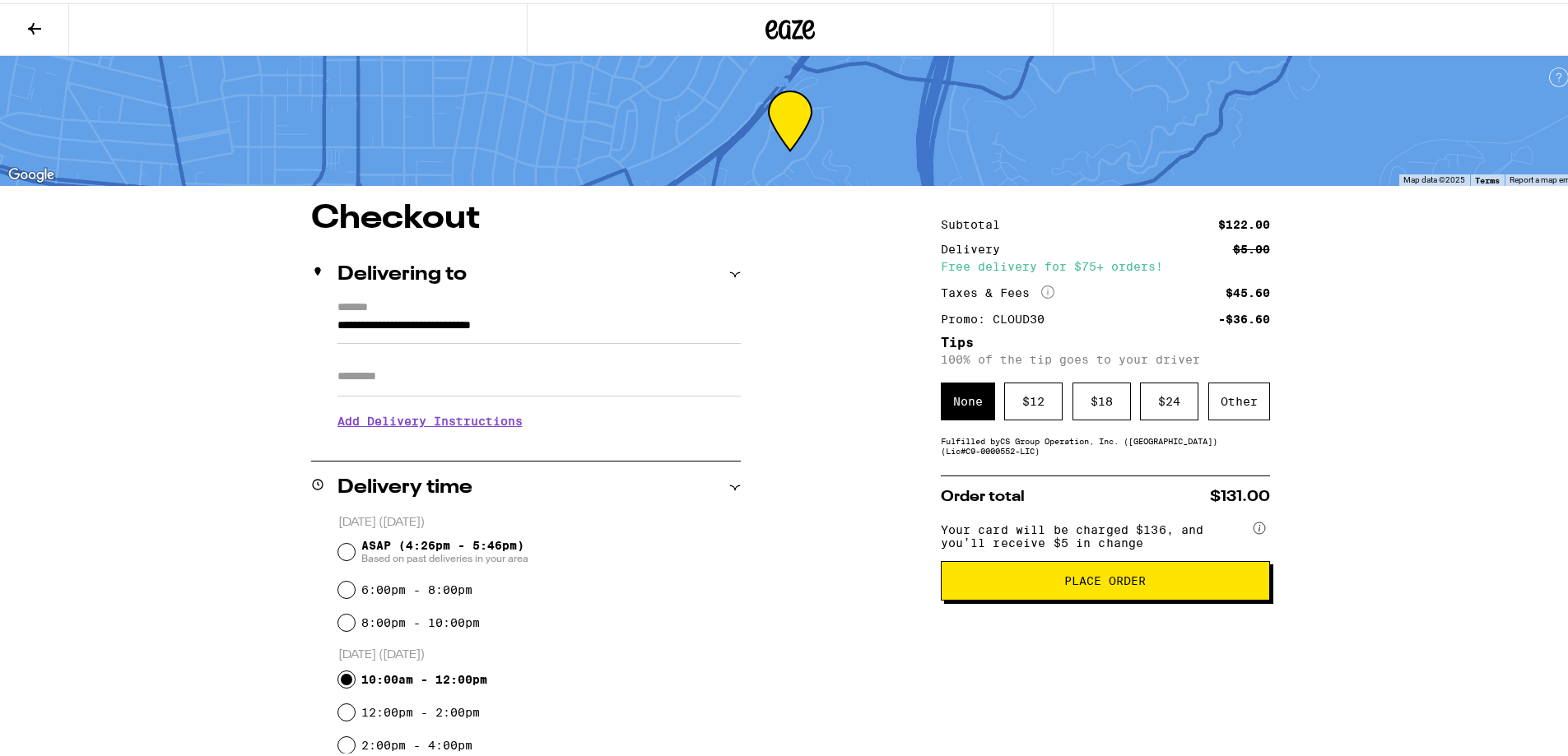
click at [1054, 581] on span "Place Order" at bounding box center [1106, 577] width 302 height 12
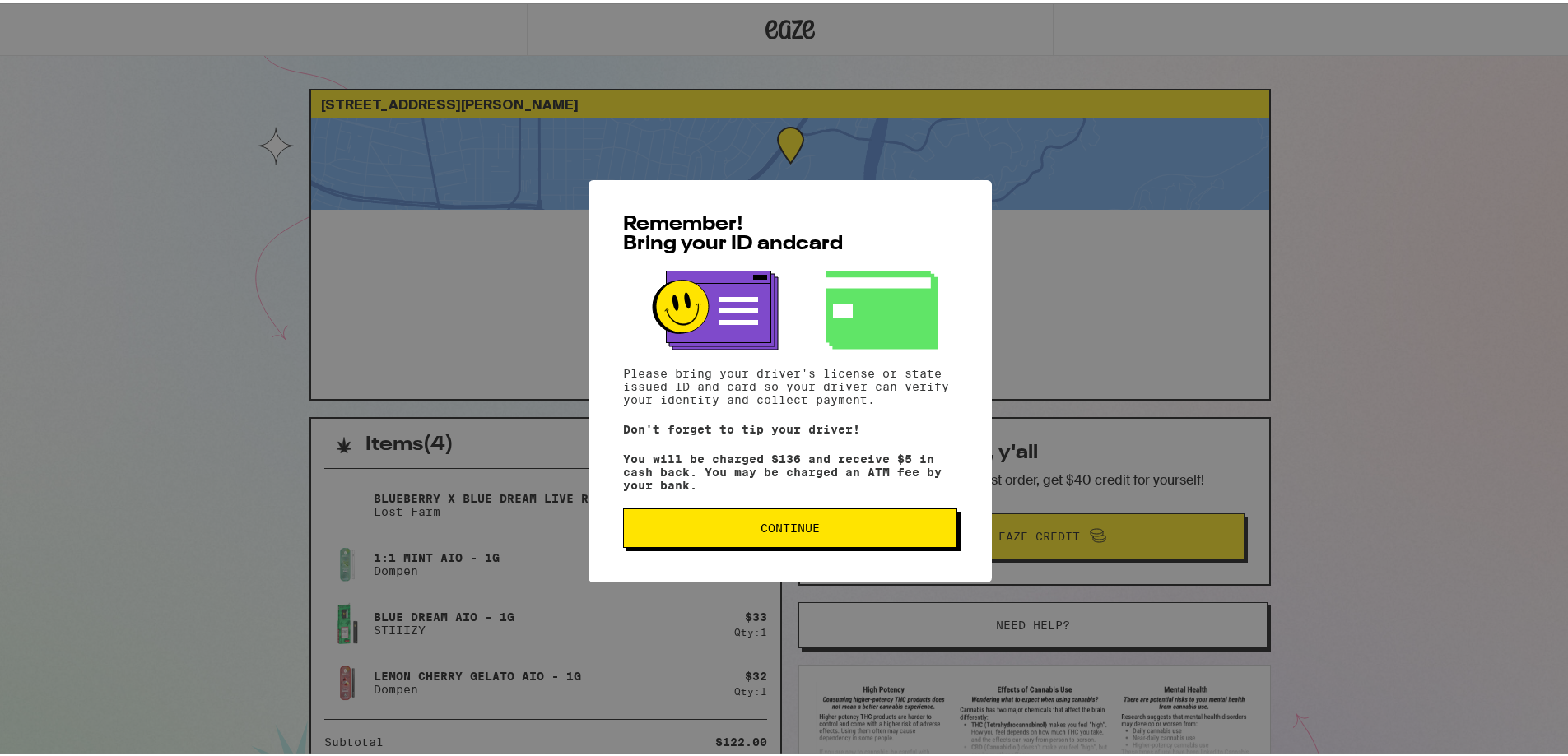
click at [871, 523] on button "Continue" at bounding box center [790, 525] width 335 height 39
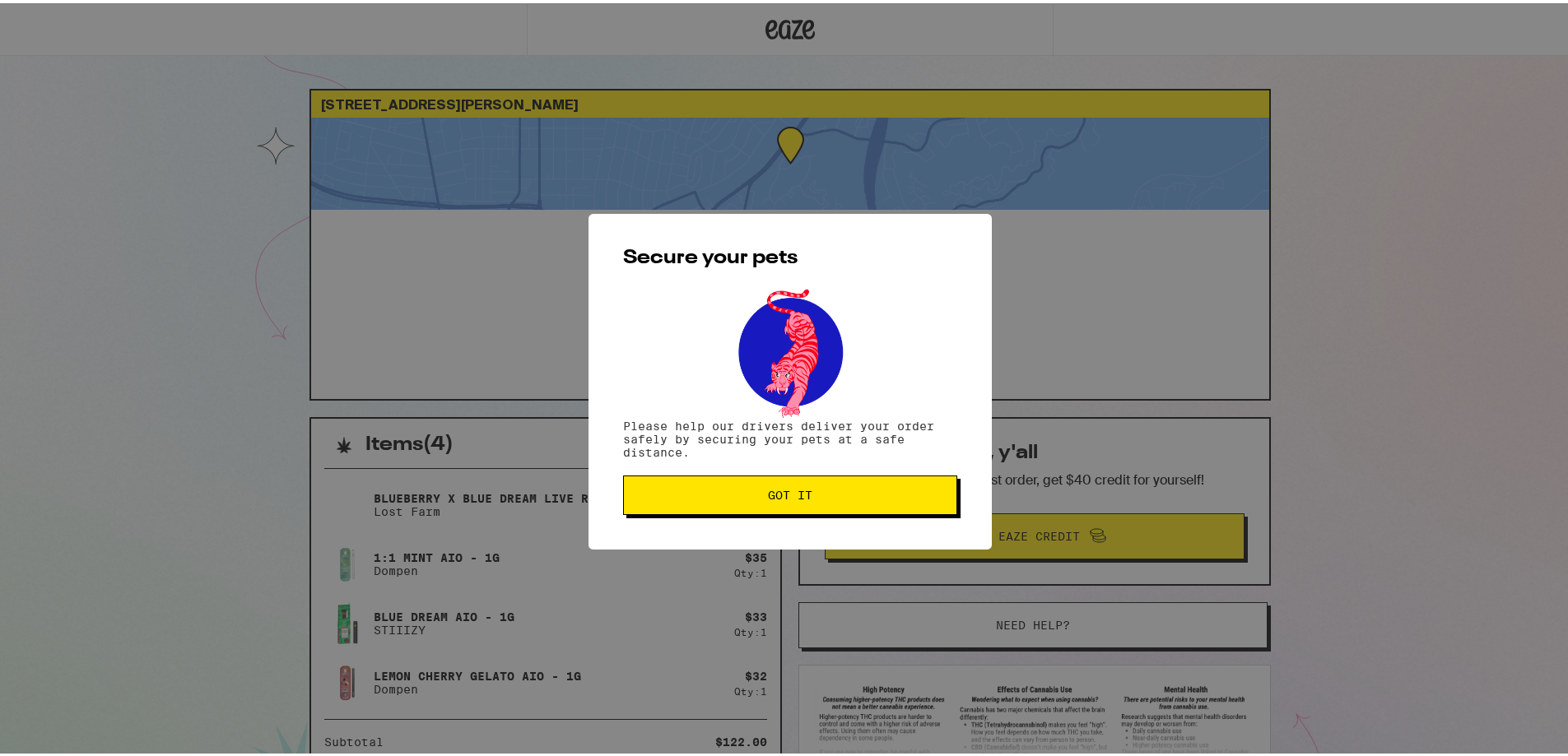
click at [906, 500] on button "Got it" at bounding box center [790, 492] width 335 height 39
